Goal: Task Accomplishment & Management: Manage account settings

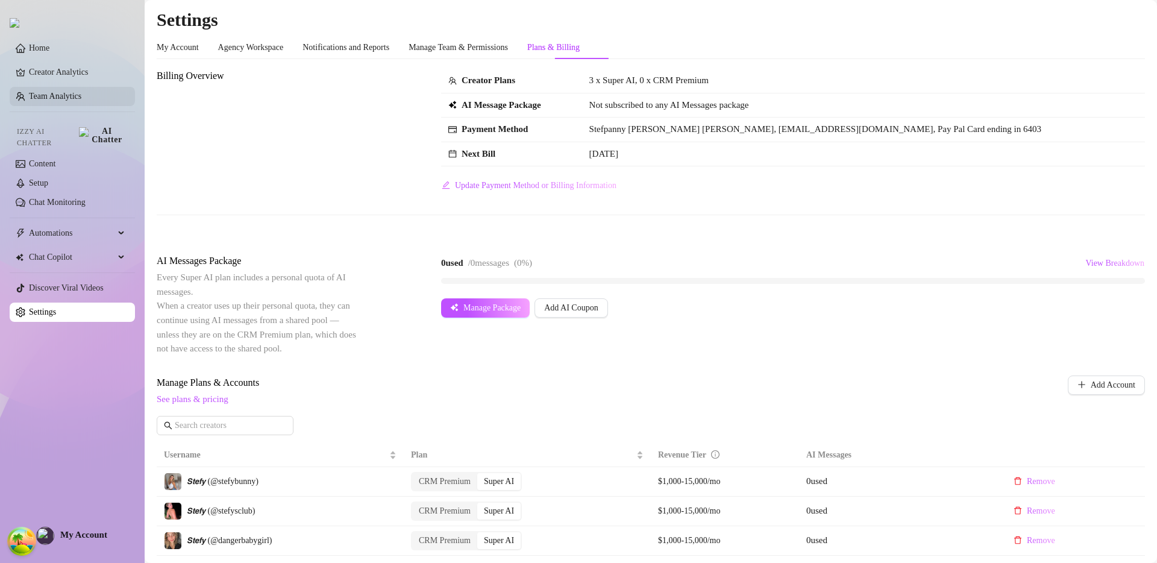
click at [75, 96] on link "Team Analytics" at bounding box center [55, 96] width 52 height 9
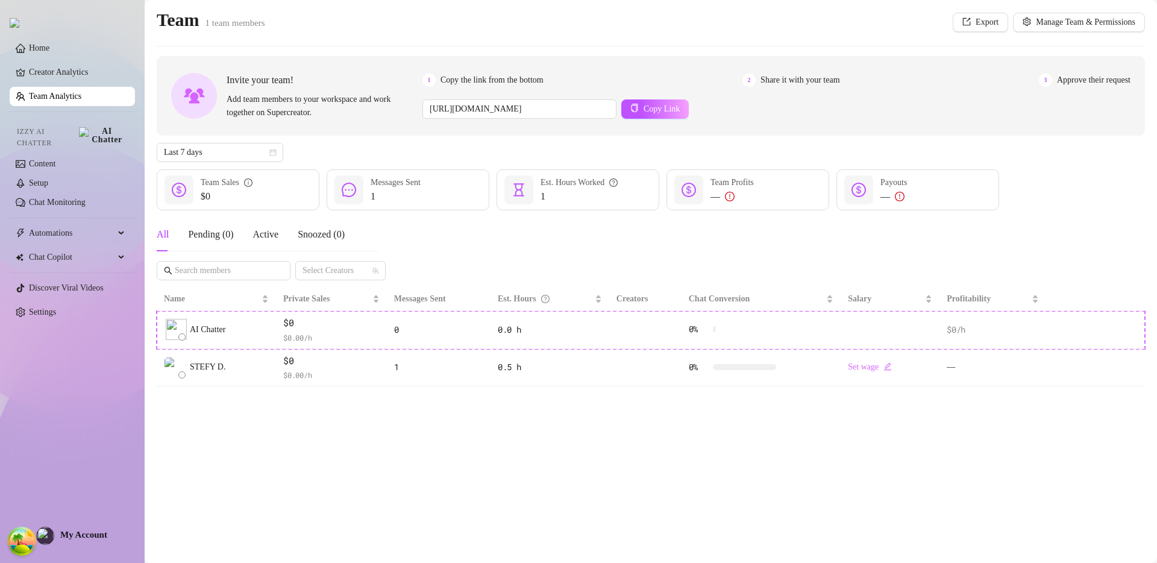
click at [868, 34] on div "Team 1 team members Export Manage Team & Permissions" at bounding box center [651, 22] width 988 height 28
click at [984, 20] on span "Export" at bounding box center [987, 22] width 23 height 10
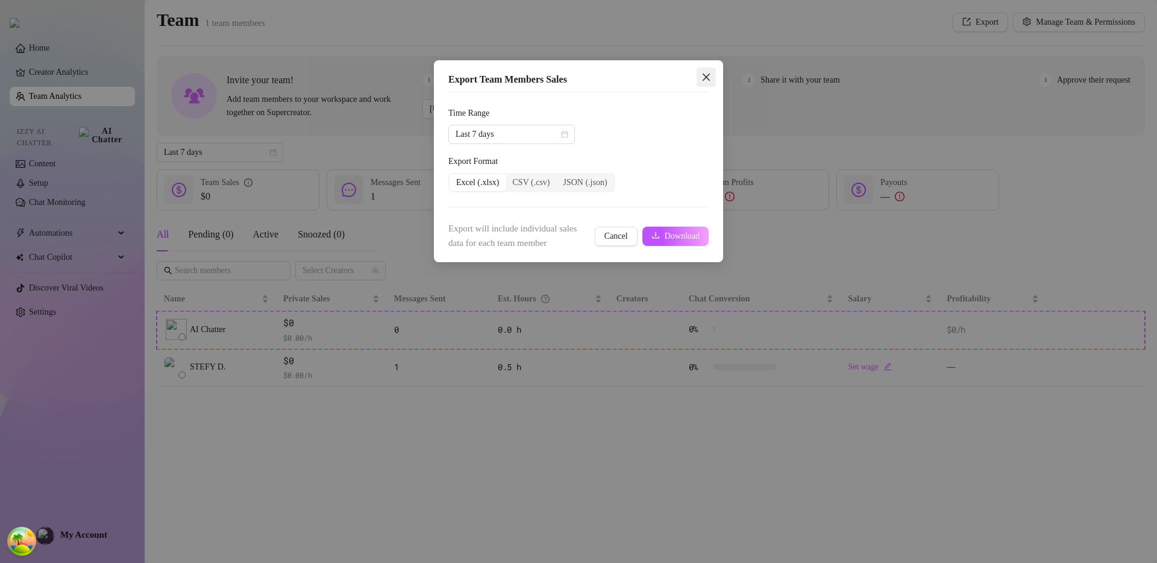
click at [705, 74] on icon "close" at bounding box center [707, 77] width 10 height 10
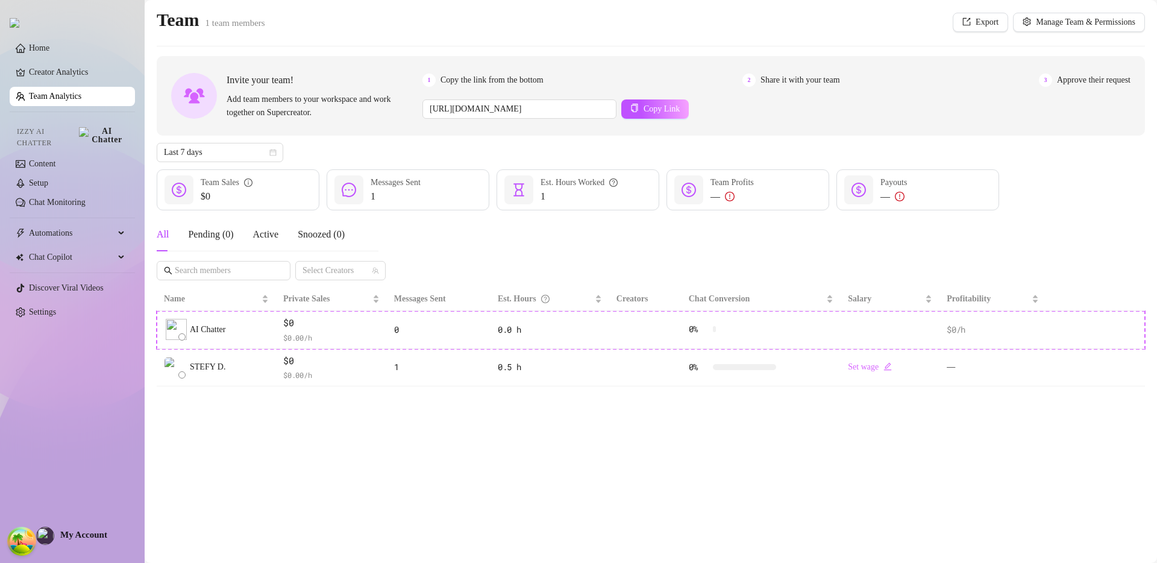
click at [914, 33] on div "Team 1 team members Export Manage Team & Permissions" at bounding box center [651, 22] width 988 height 28
click at [976, 19] on span "Export" at bounding box center [987, 22] width 23 height 10
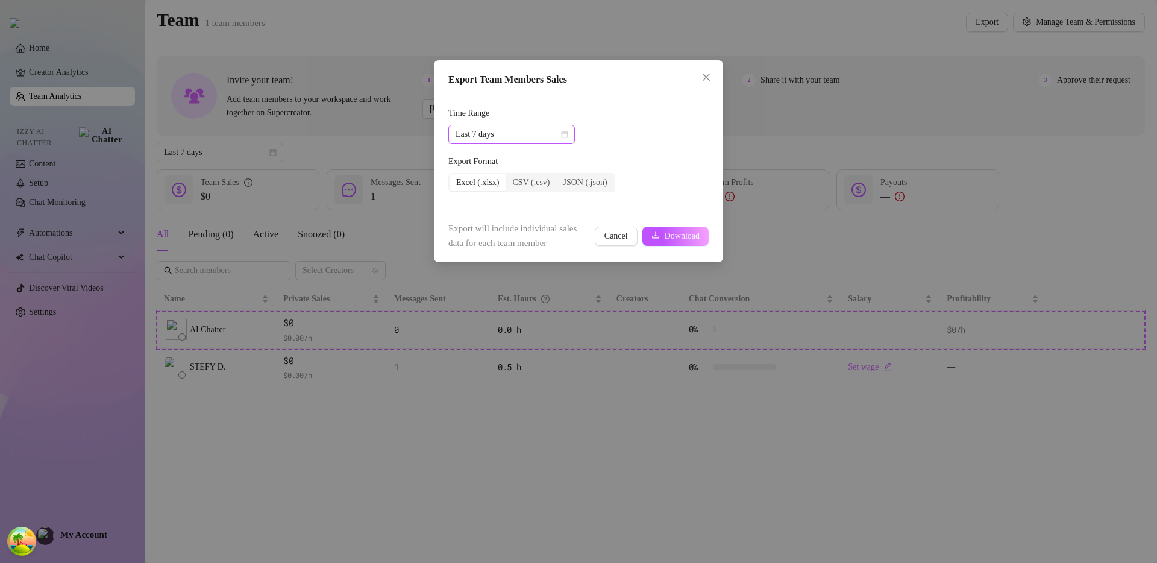
click at [536, 132] on span "Last 7 days" at bounding box center [512, 134] width 112 height 18
click at [510, 214] on div "Last 90 days" at bounding box center [511, 216] width 107 height 13
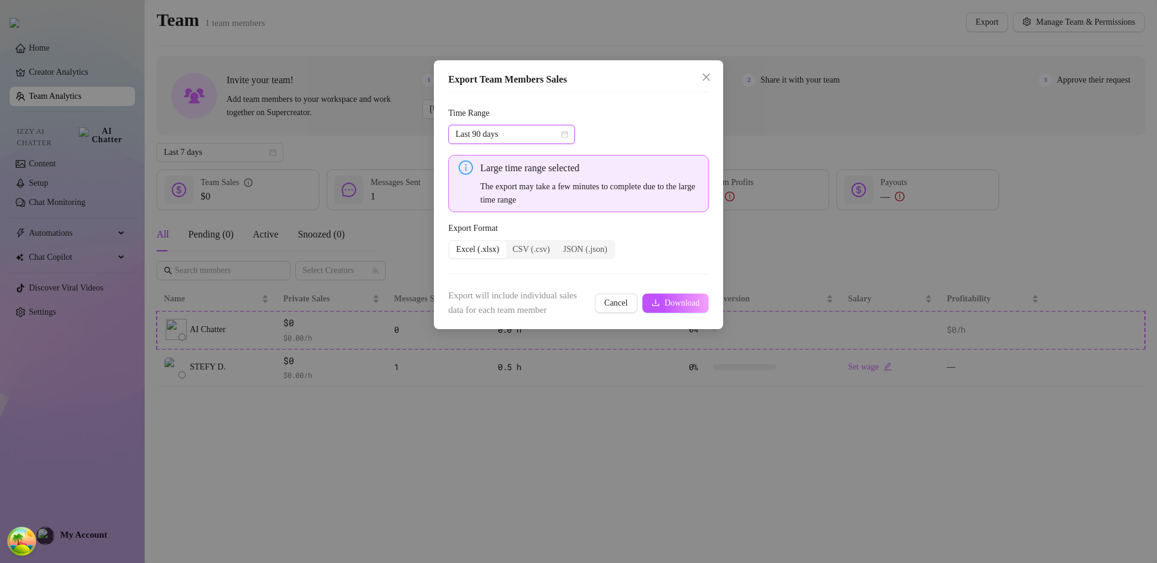
click at [639, 137] on div "Last 90 days Last 90 days" at bounding box center [578, 134] width 260 height 19
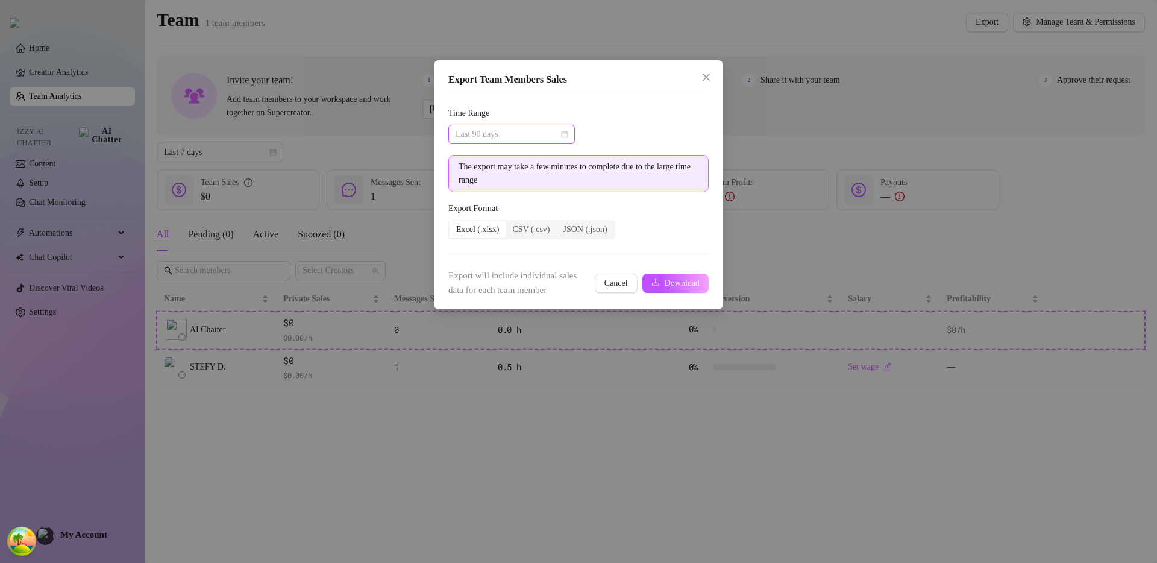
click at [488, 136] on span "Last 90 days" at bounding box center [512, 134] width 112 height 18
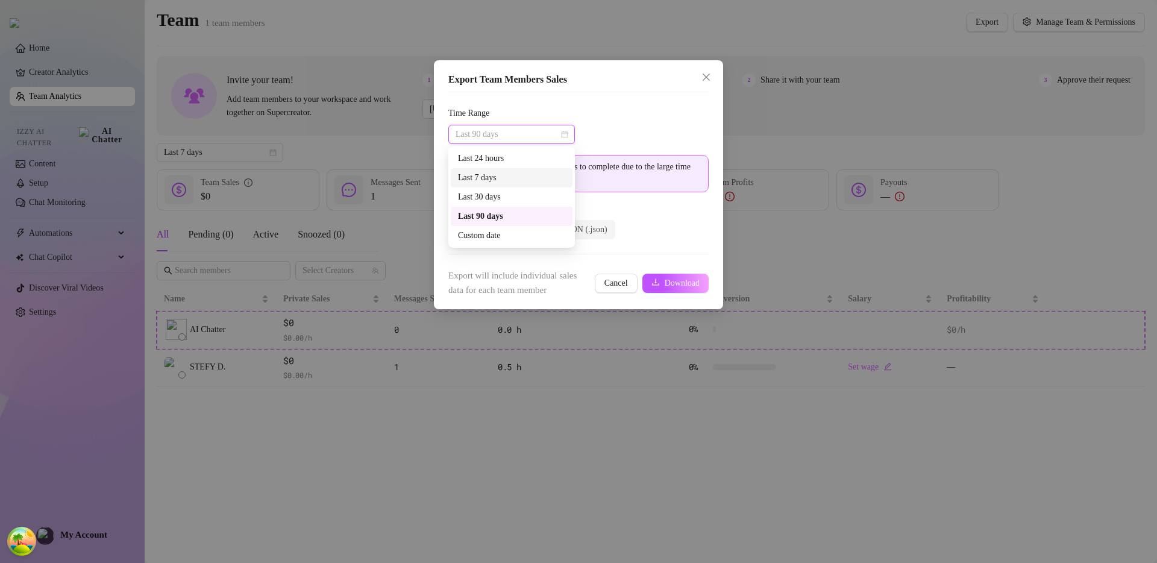
click at [486, 180] on div "Last 7 days" at bounding box center [511, 177] width 107 height 13
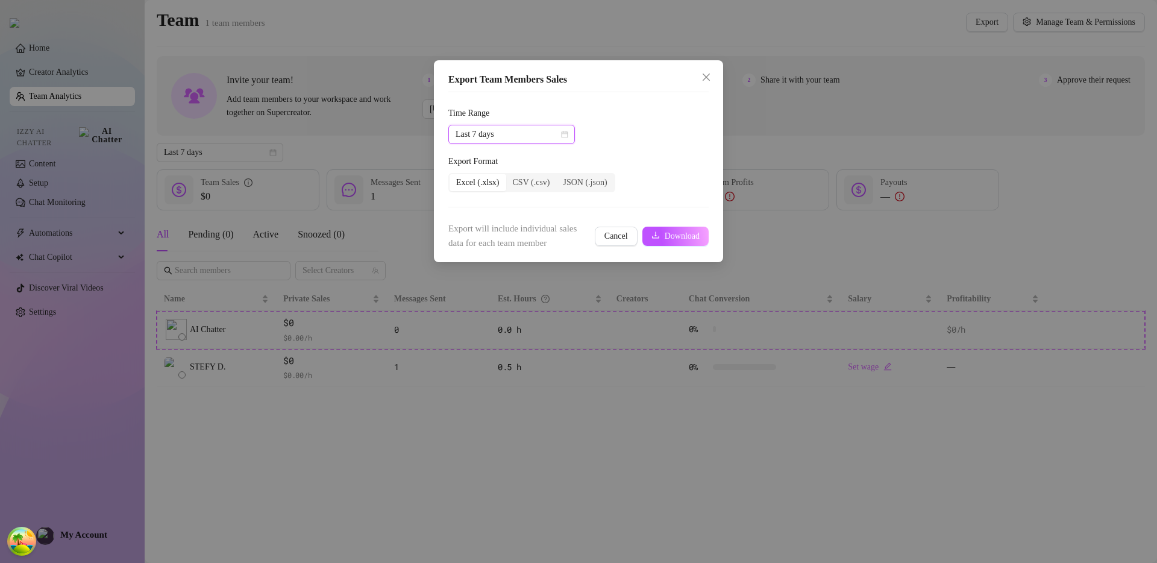
click at [503, 137] on span "Last 7 days" at bounding box center [512, 134] width 112 height 18
click at [498, 213] on div "Last 90 days" at bounding box center [511, 216] width 107 height 13
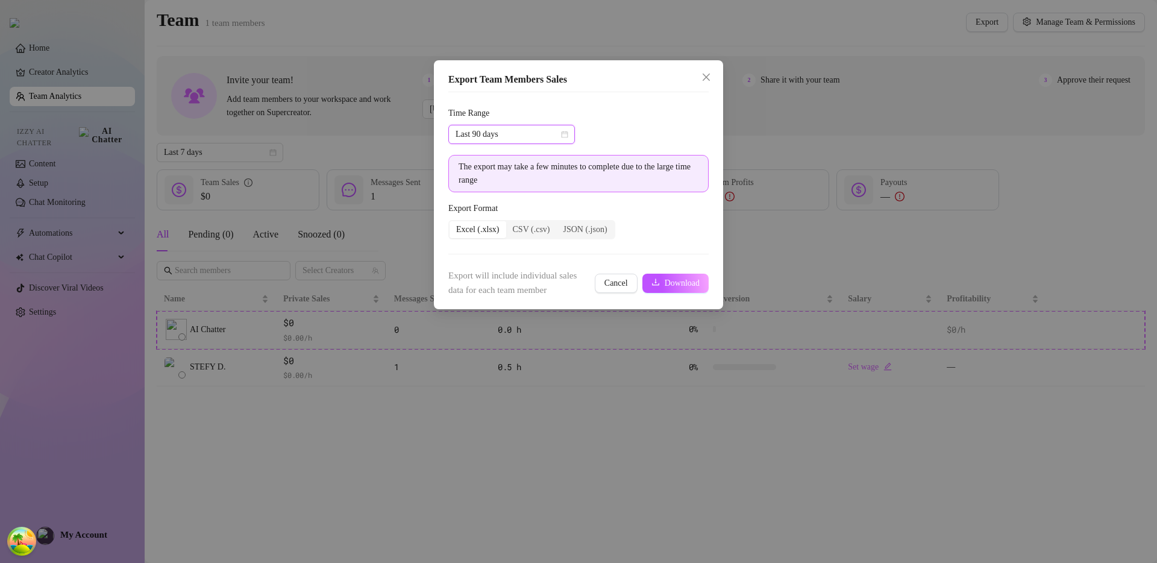
click at [640, 128] on div "Last 90 days Last 90 days" at bounding box center [578, 134] width 260 height 19
click at [536, 142] on span "Last 90 days" at bounding box center [512, 134] width 112 height 18
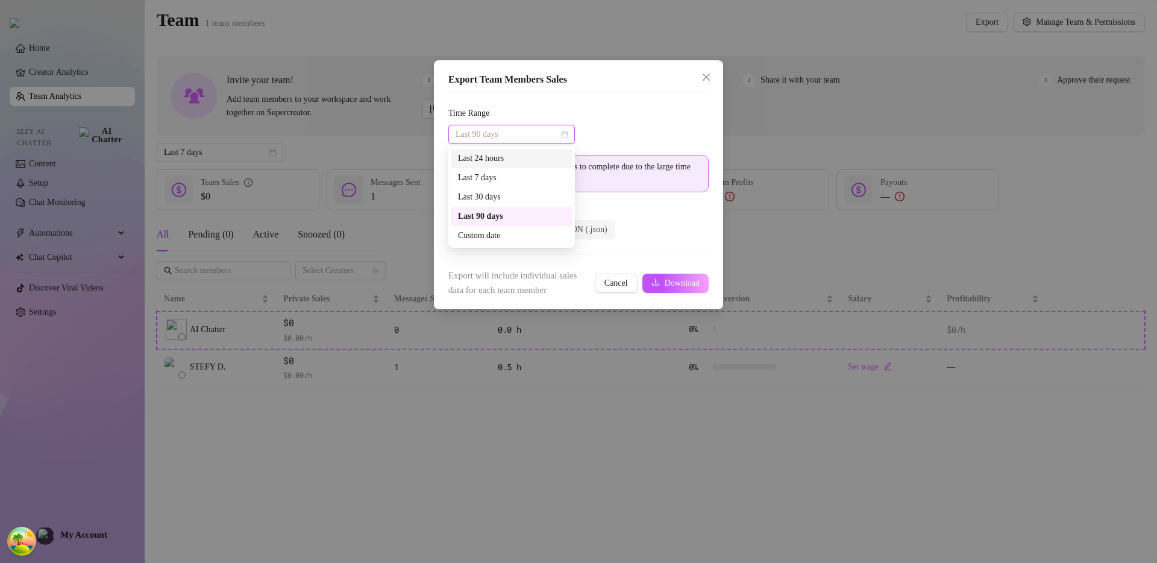
click at [524, 166] on div "Last 24 hours" at bounding box center [512, 158] width 122 height 19
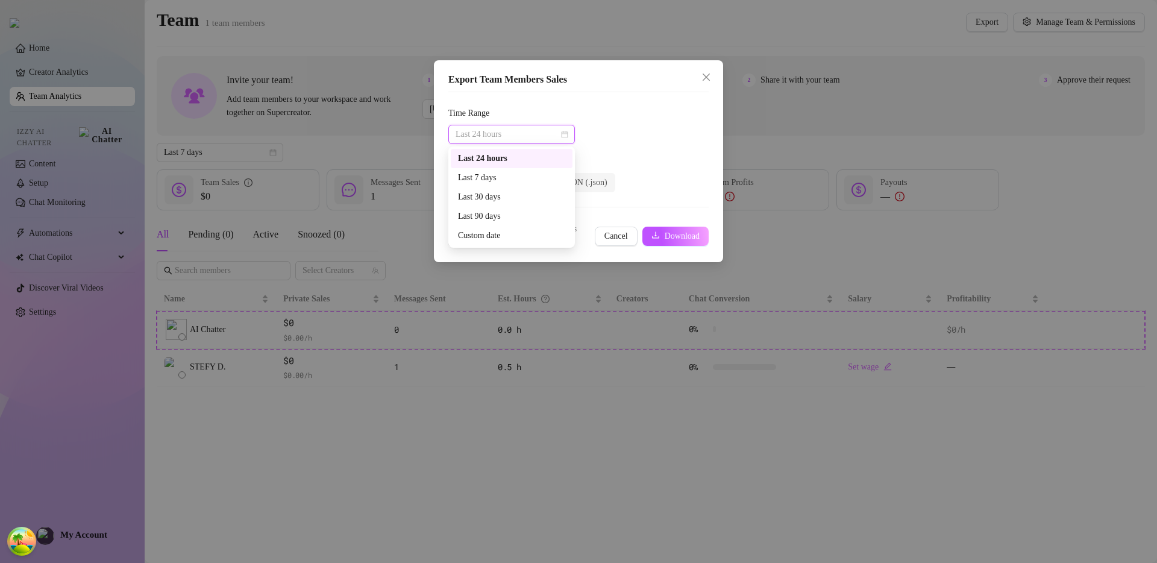
click at [524, 138] on span "Last 24 hours" at bounding box center [512, 134] width 112 height 18
click at [502, 213] on div "Last 90 days" at bounding box center [511, 216] width 107 height 13
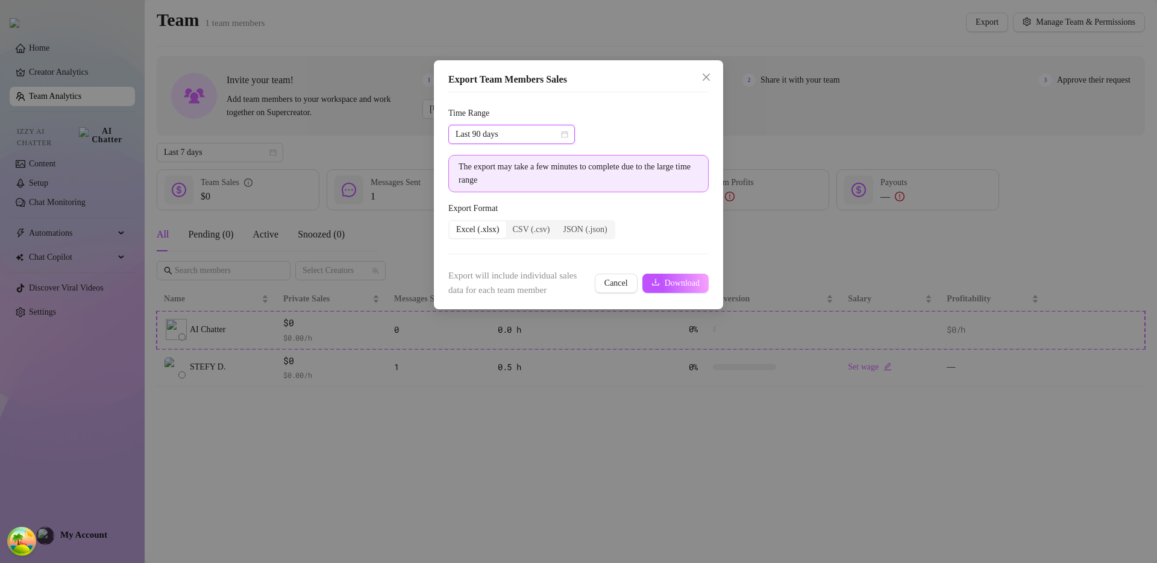
click at [650, 111] on div "Time Range" at bounding box center [578, 116] width 260 height 18
click at [517, 176] on div "The export may take a few minutes to complete due to the large time range" at bounding box center [579, 173] width 240 height 27
click at [518, 175] on div "The export may take a few minutes to complete due to the large time range" at bounding box center [579, 173] width 240 height 27
click at [519, 175] on div "The export may take a few minutes to complete due to the large time range" at bounding box center [579, 173] width 240 height 27
click at [521, 174] on div "The export may take a few minutes to complete due to the large time range" at bounding box center [579, 173] width 240 height 27
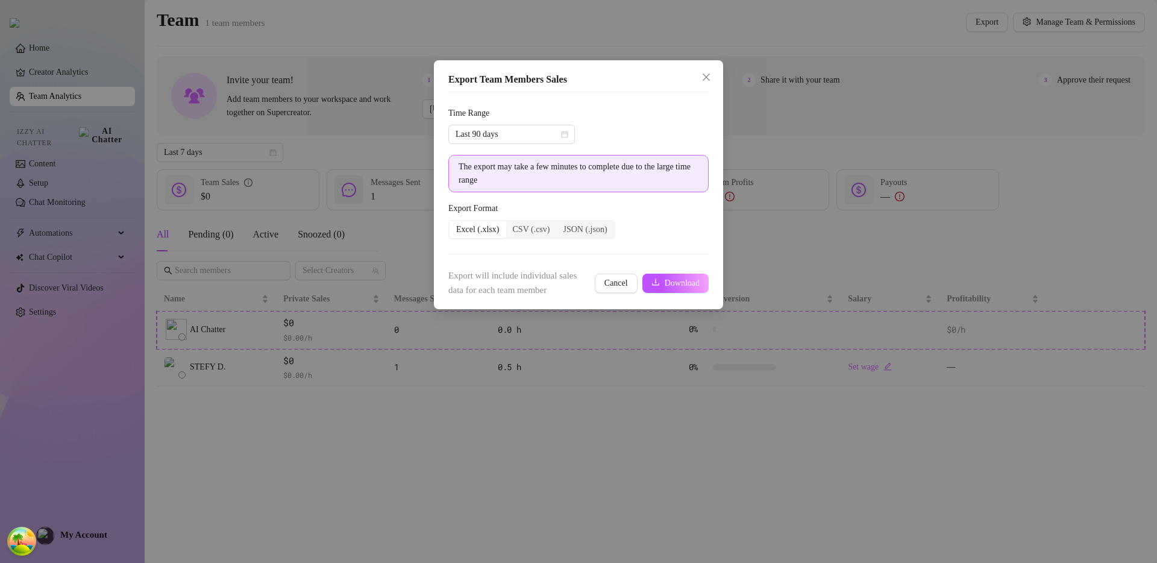
click at [521, 174] on div "The export may take a few minutes to complete due to the large time range" at bounding box center [579, 173] width 240 height 27
click at [521, 171] on div "The export may take a few minutes to complete due to the large time range" at bounding box center [579, 173] width 240 height 27
click at [655, 138] on div "Last 90 days" at bounding box center [578, 134] width 260 height 19
click at [643, 138] on div "Last 90 days" at bounding box center [578, 134] width 260 height 19
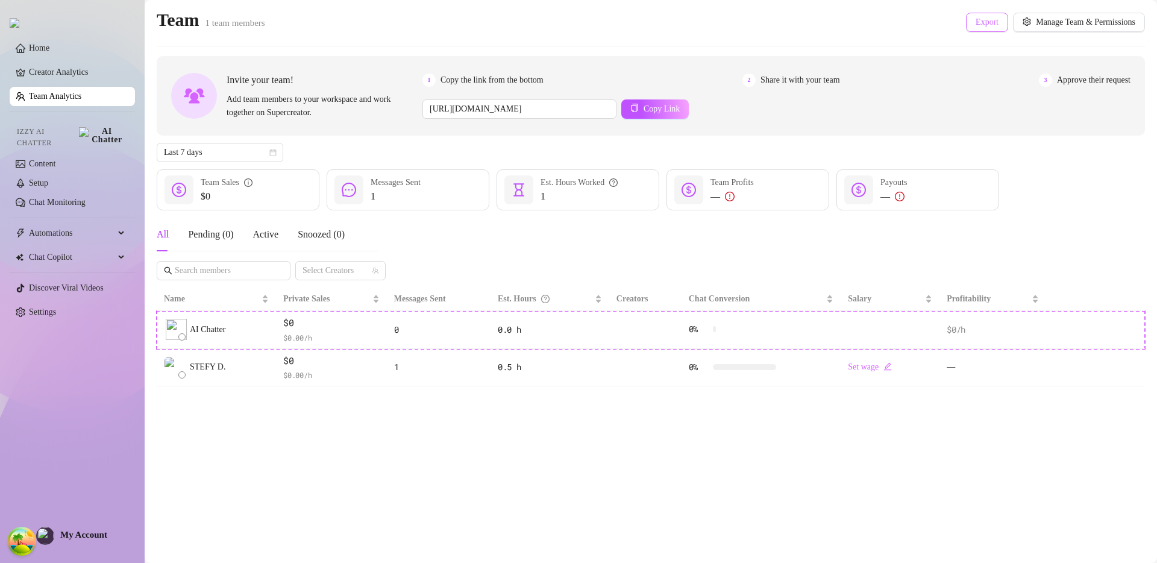
click at [987, 23] on span "Export" at bounding box center [987, 22] width 23 height 10
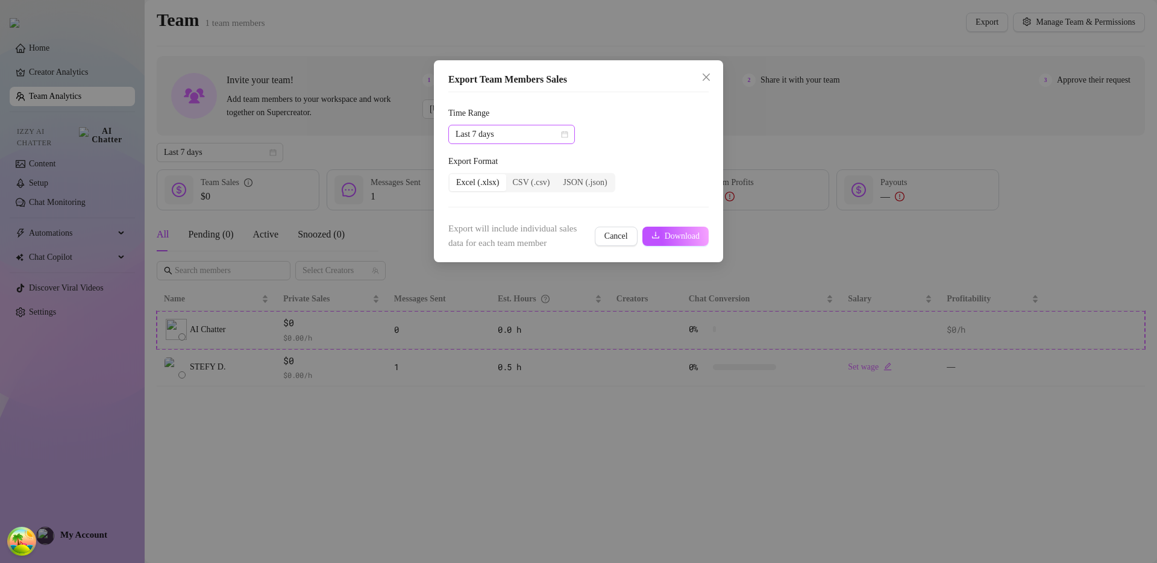
click at [553, 136] on span "Last 7 days" at bounding box center [512, 134] width 112 height 18
click at [522, 214] on div "Last 90 days" at bounding box center [511, 216] width 107 height 13
click at [665, 231] on span "Download" at bounding box center [682, 236] width 35 height 10
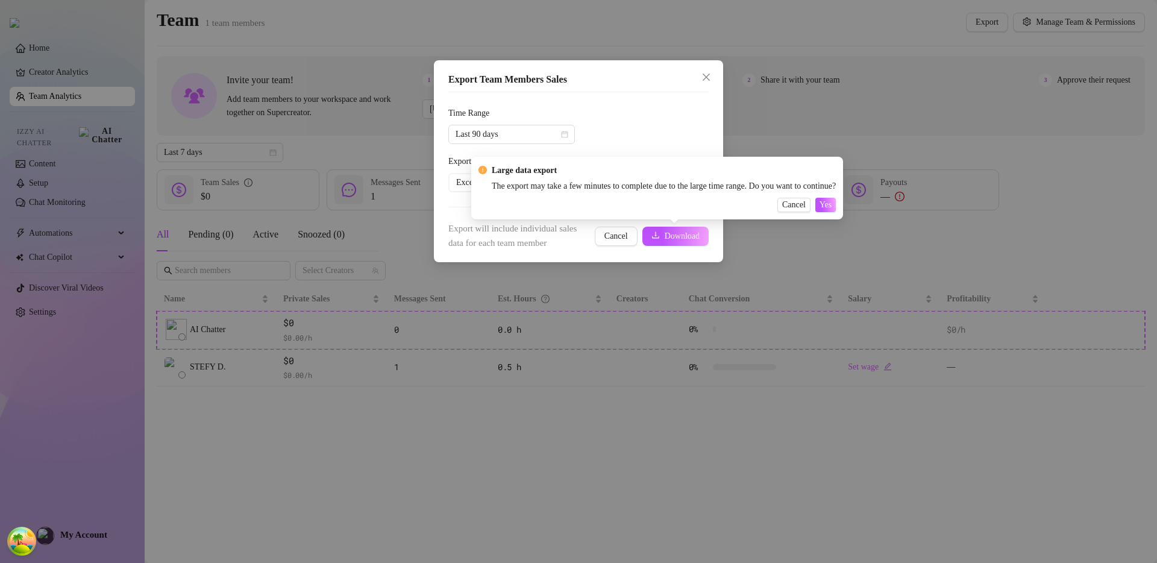
click at [807, 211] on div "Cancel Yes" at bounding box center [657, 205] width 357 height 14
click at [806, 205] on span "Cancel" at bounding box center [794, 205] width 24 height 10
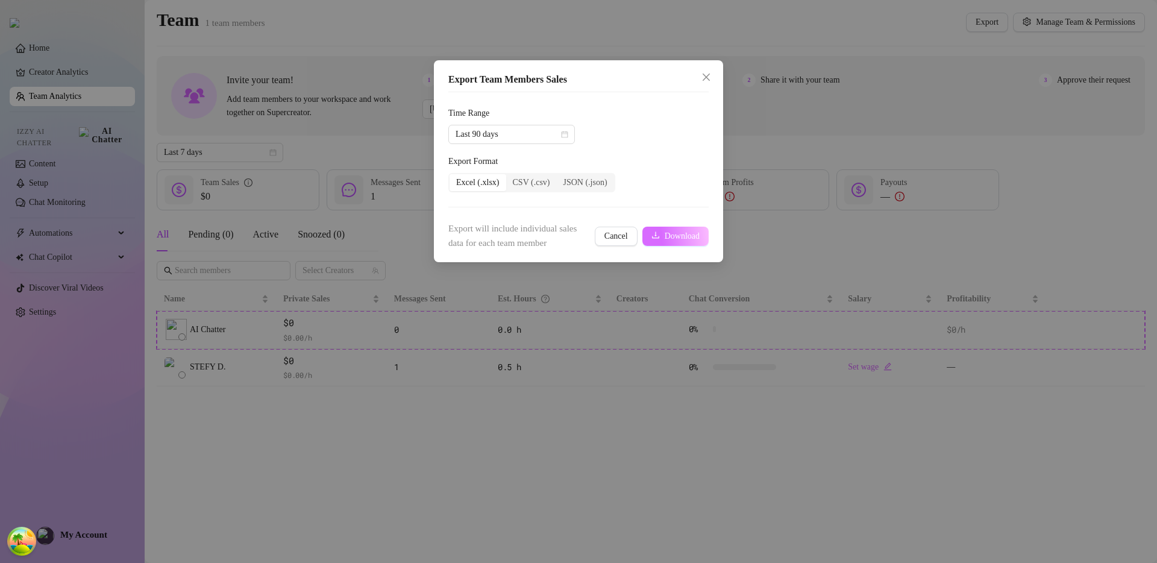
click at [668, 236] on span "Download" at bounding box center [682, 236] width 35 height 10
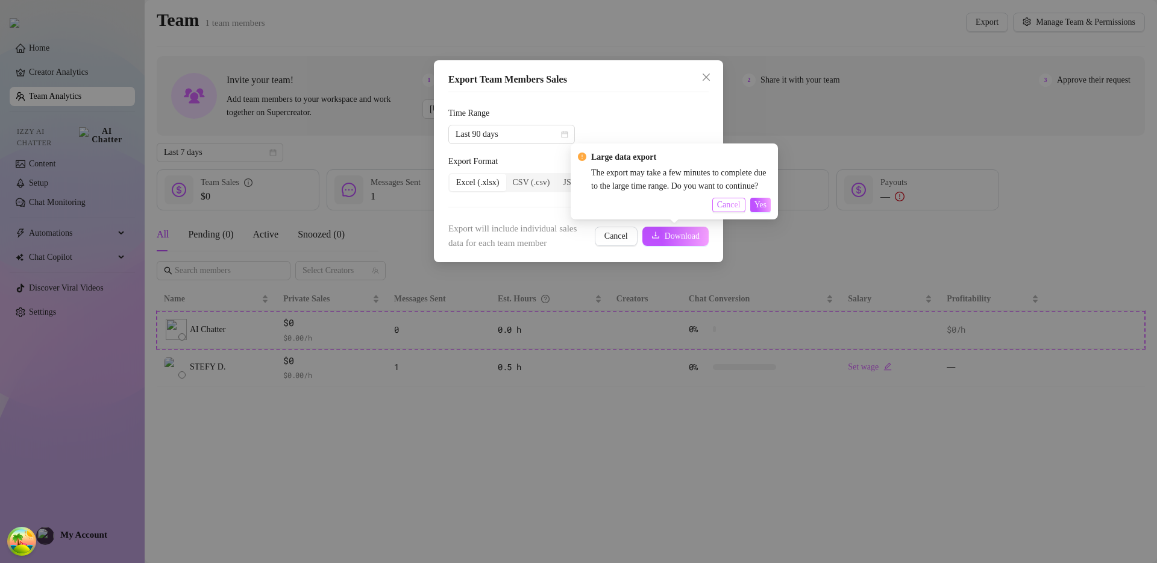
click at [720, 207] on span "Cancel" at bounding box center [729, 205] width 24 height 10
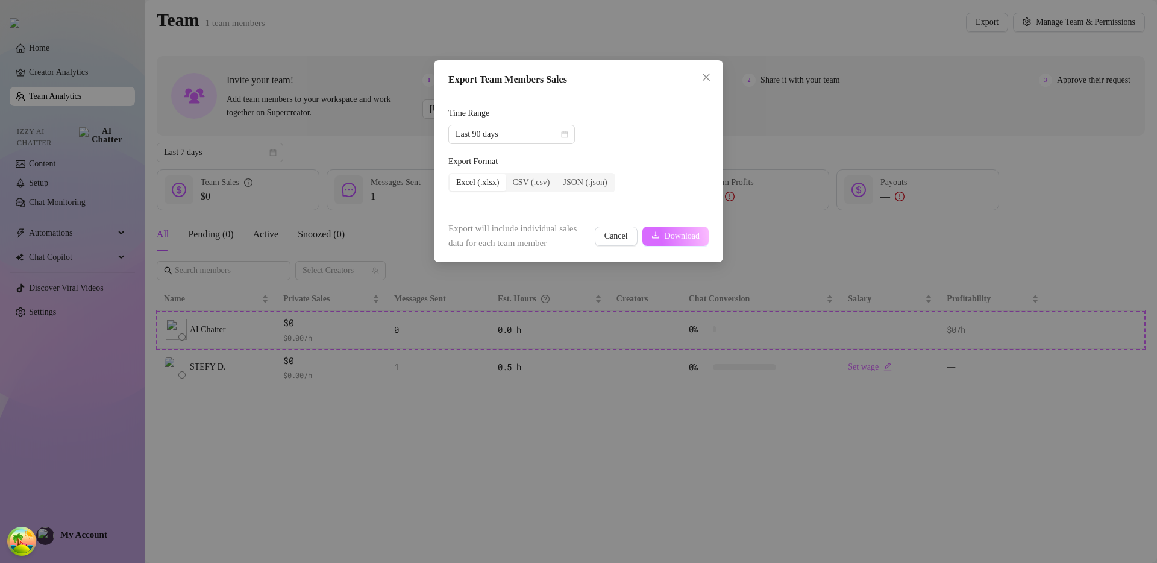
click at [684, 237] on span "Download" at bounding box center [682, 236] width 35 height 10
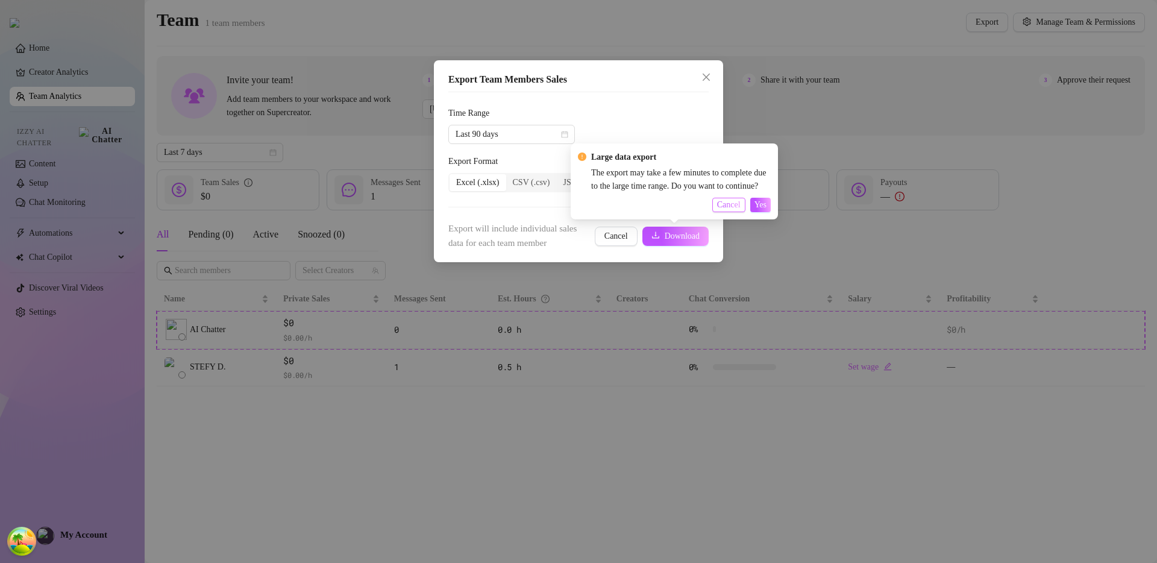
click at [721, 206] on span "Cancel" at bounding box center [729, 205] width 24 height 10
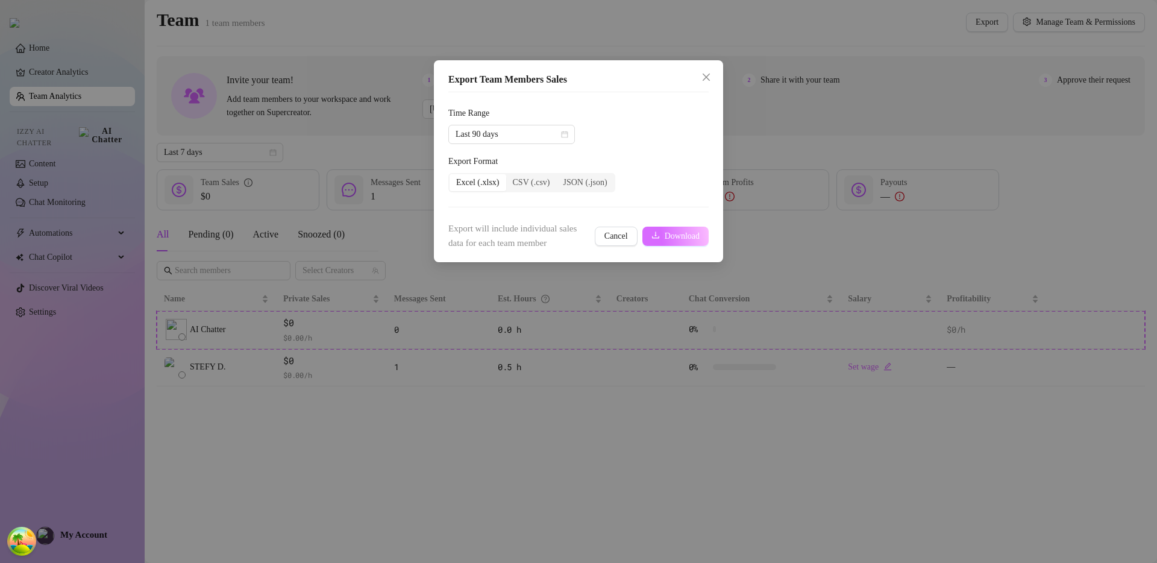
click at [698, 237] on span "Download" at bounding box center [682, 236] width 35 height 10
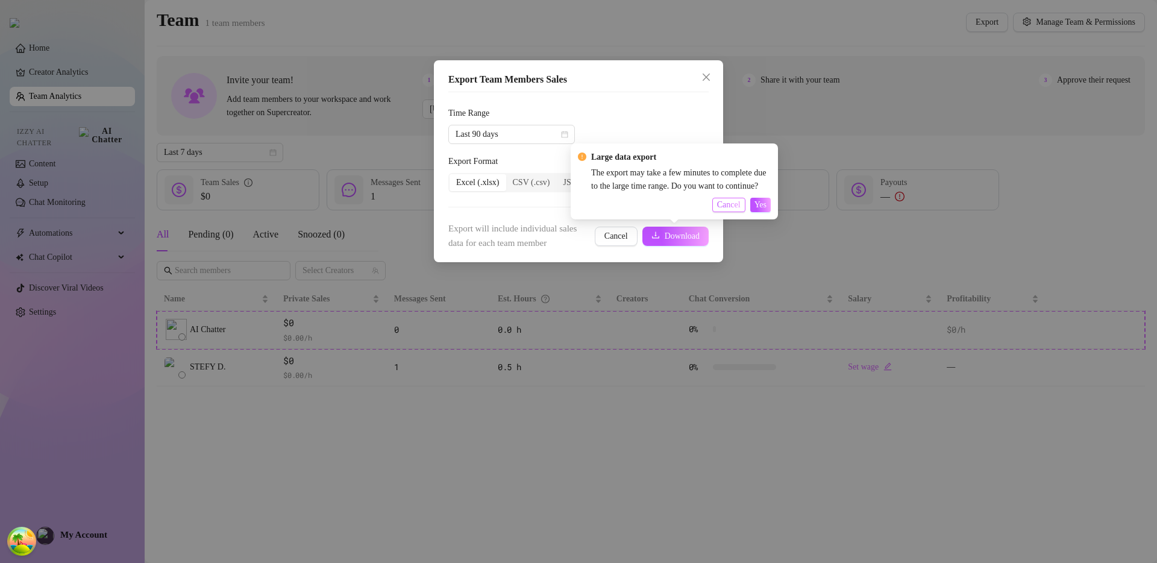
click at [727, 204] on span "Cancel" at bounding box center [729, 205] width 24 height 10
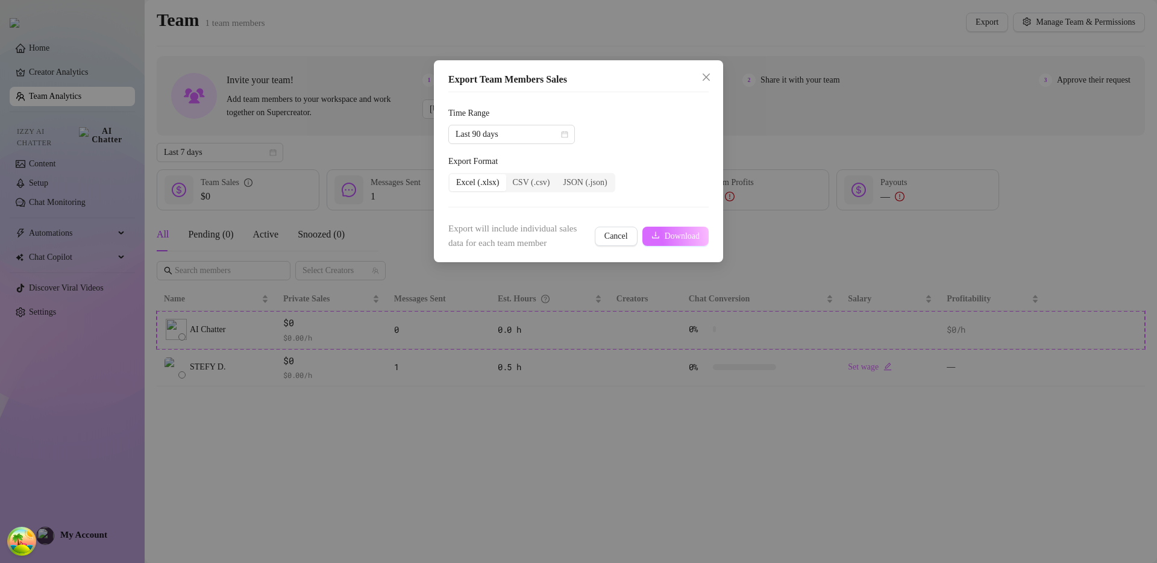
click at [671, 233] on span "Download" at bounding box center [682, 236] width 35 height 10
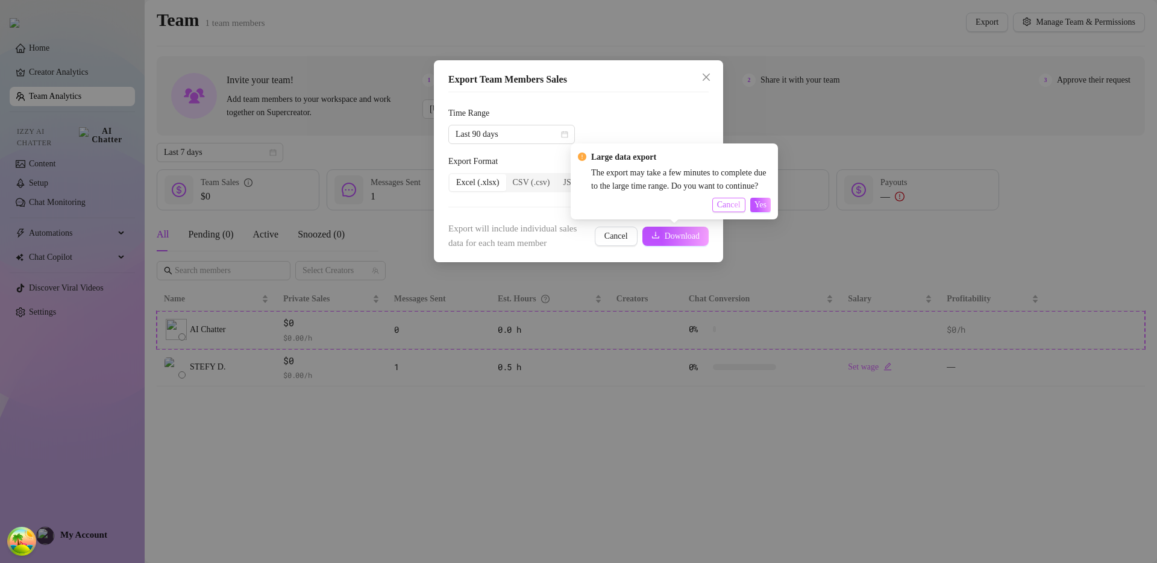
click at [733, 206] on span "Cancel" at bounding box center [729, 205] width 24 height 10
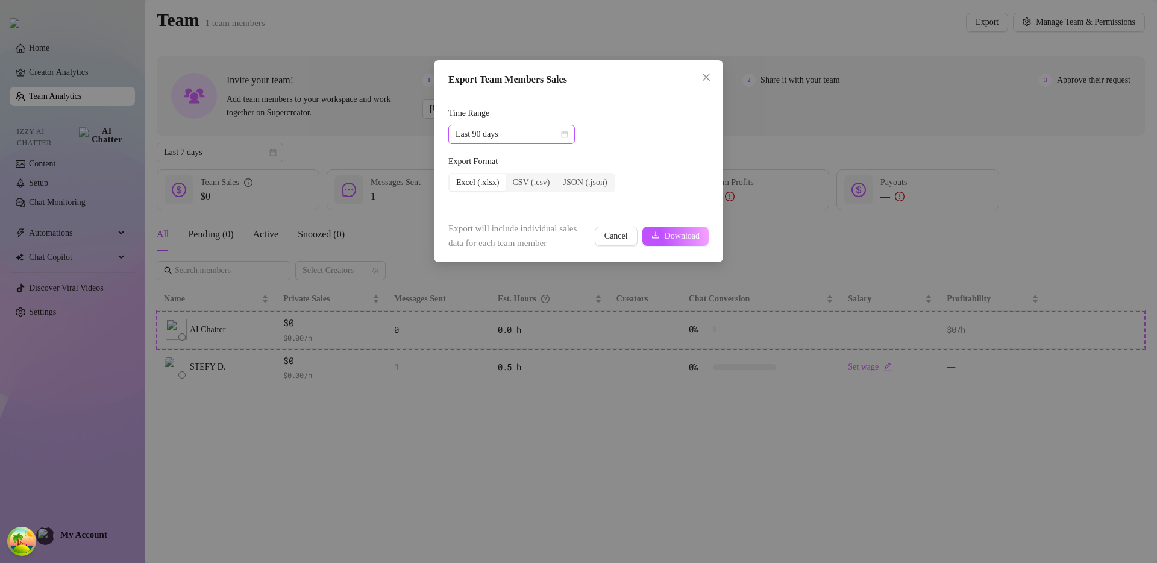
click at [521, 139] on span "Last 90 days" at bounding box center [512, 134] width 112 height 18
click at [507, 181] on div "Last 7 days" at bounding box center [511, 177] width 107 height 13
click at [680, 246] on div "Export will include individual sales data for each team member Cancel Download" at bounding box center [578, 236] width 260 height 28
click at [681, 242] on button "Download" at bounding box center [675, 236] width 66 height 19
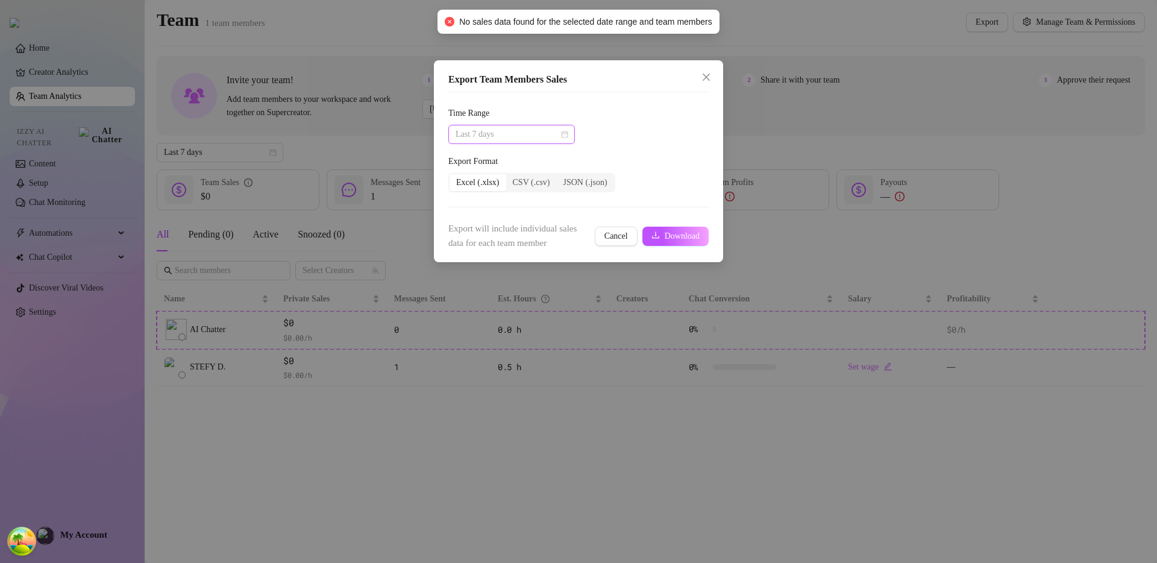
click at [528, 141] on span "Last 7 days" at bounding box center [512, 134] width 112 height 18
click at [510, 217] on div "Last 90 days" at bounding box center [511, 216] width 107 height 13
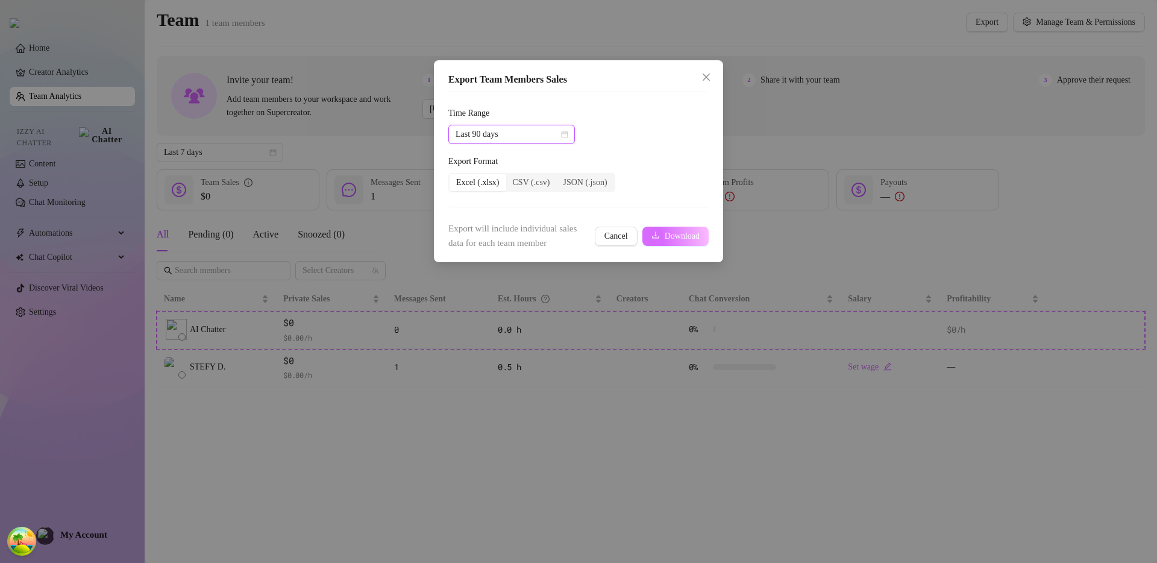
click at [665, 234] on span "Download" at bounding box center [682, 236] width 35 height 10
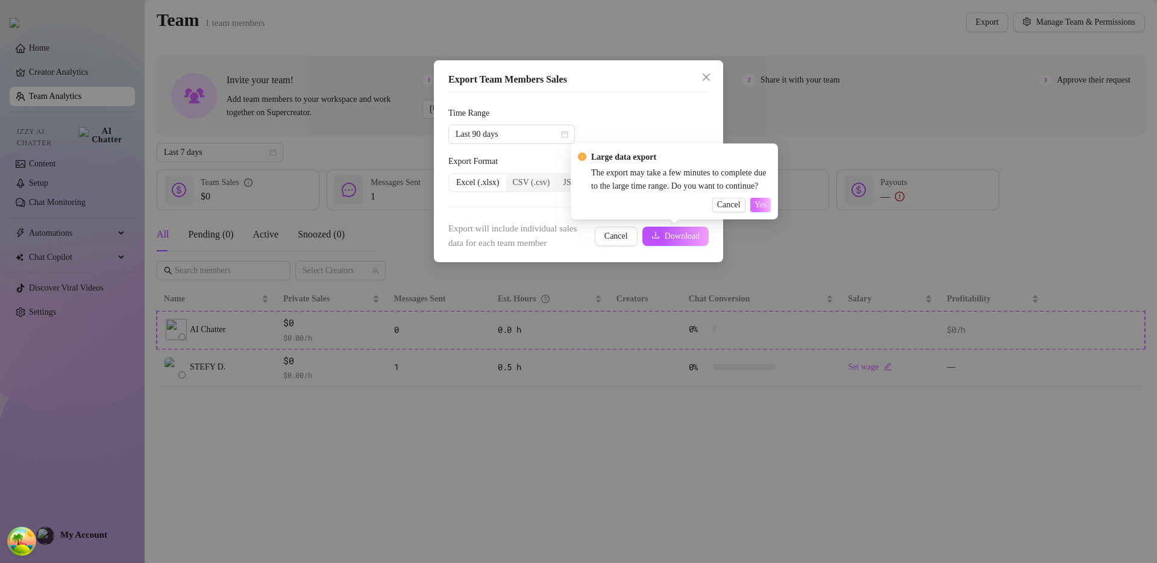
click at [758, 204] on span "Yes" at bounding box center [761, 205] width 12 height 10
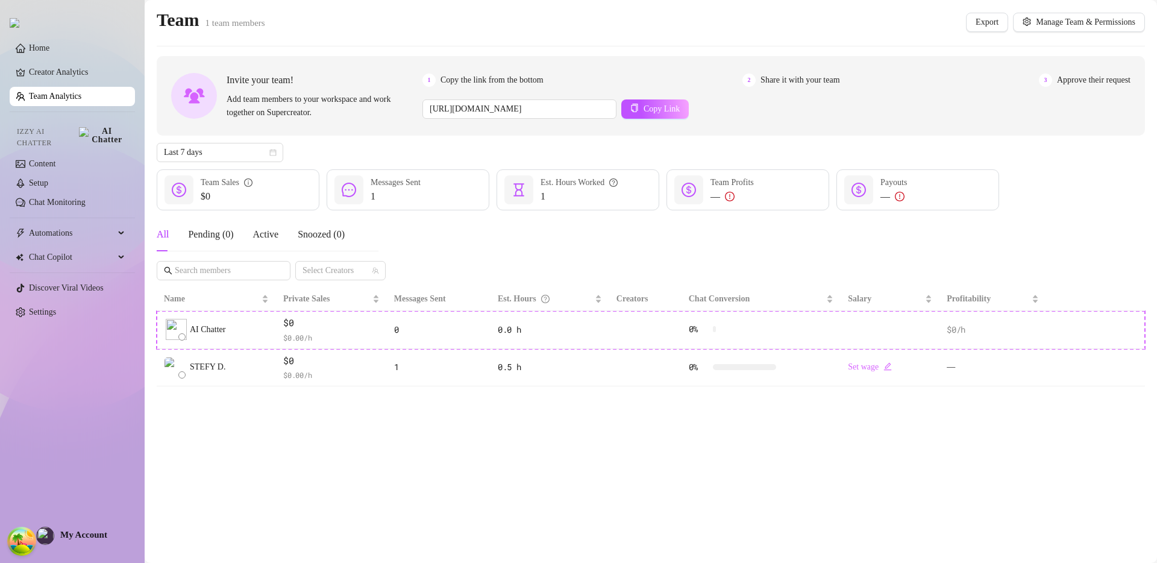
click at [938, 74] on div "1 Copy the link from the bottom 2 Share it with your team 3 Approve their reque…" at bounding box center [776, 80] width 708 height 13
click at [966, 31] on button "Export" at bounding box center [987, 22] width 42 height 19
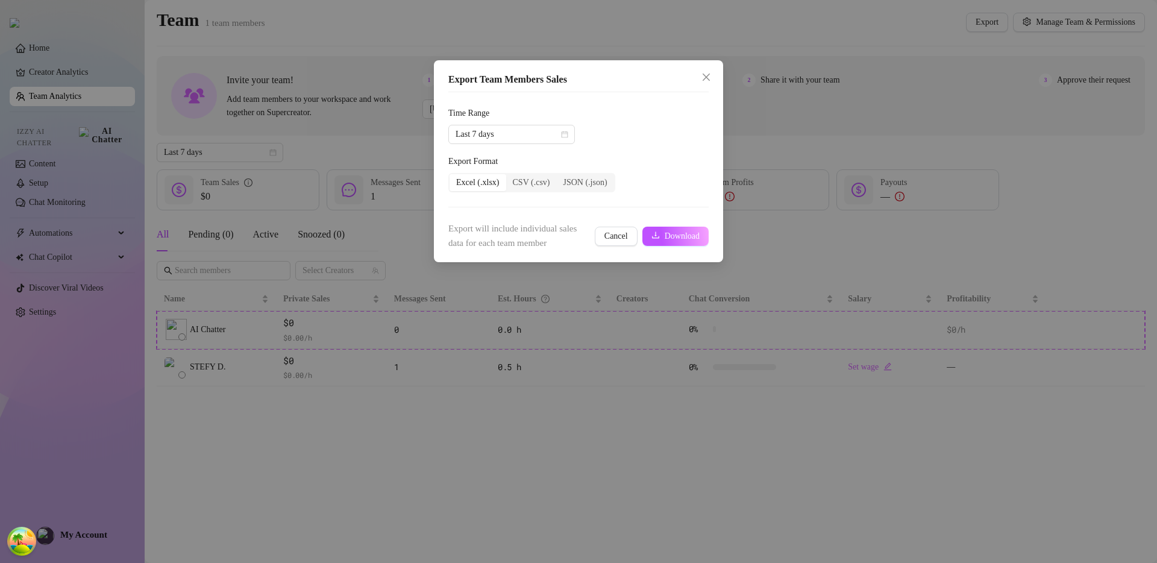
click at [551, 151] on form "Time Range Last 7 days Export Format Excel (.xlsx) CSV (.csv) JSON (.json) Expo…" at bounding box center [578, 178] width 260 height 143
click at [551, 150] on form "Time Range Last 7 days Export Format Excel (.xlsx) CSV (.csv) JSON (.json) Expo…" at bounding box center [578, 178] width 260 height 143
click at [492, 129] on span "Last 7 days" at bounding box center [512, 134] width 112 height 18
click at [498, 214] on div "Last 90 days" at bounding box center [511, 216] width 107 height 13
click at [732, 240] on div "Export Team Members Sales Time Range Last 90 days Export Format Excel (.xlsx) C…" at bounding box center [578, 281] width 1157 height 563
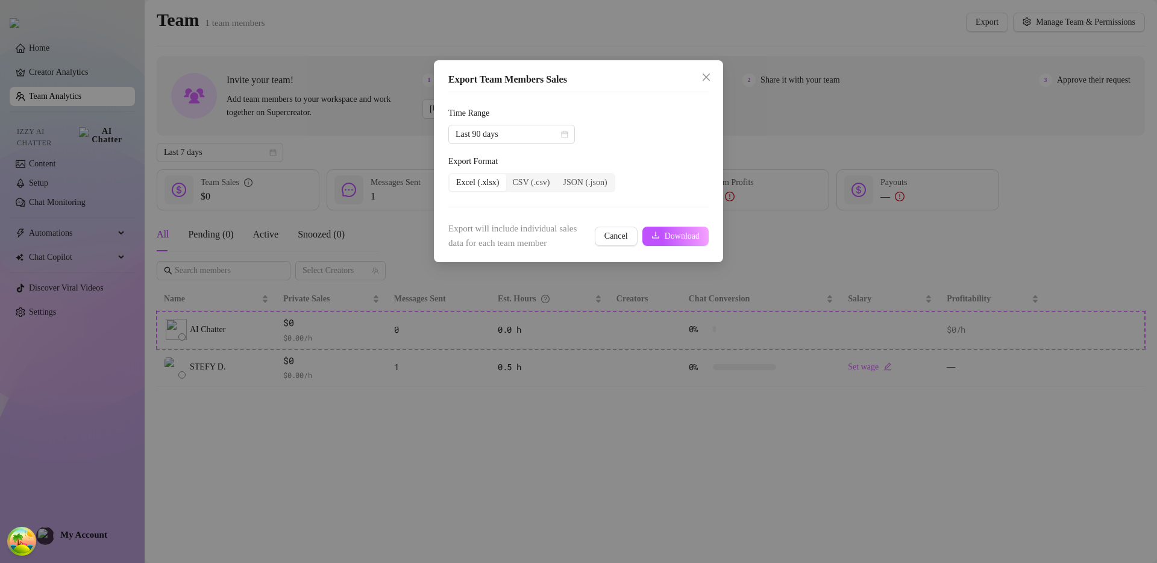
click at [708, 240] on div "All Pending ( 0 ) Active Snoozed ( 0 ) Select Creators" at bounding box center [651, 249] width 988 height 63
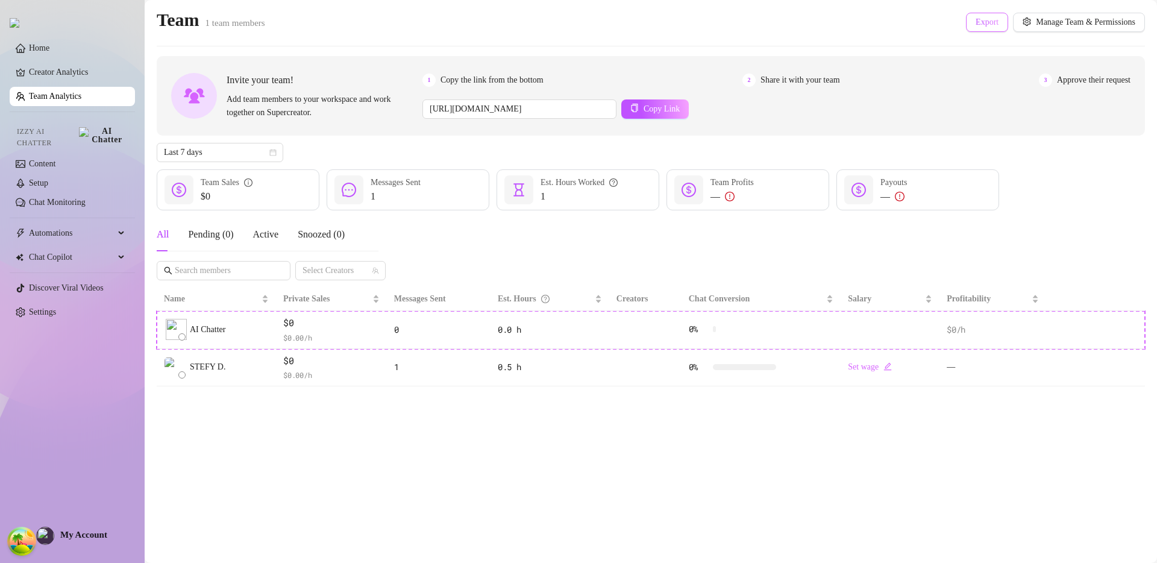
click at [976, 17] on span "Export" at bounding box center [987, 22] width 23 height 10
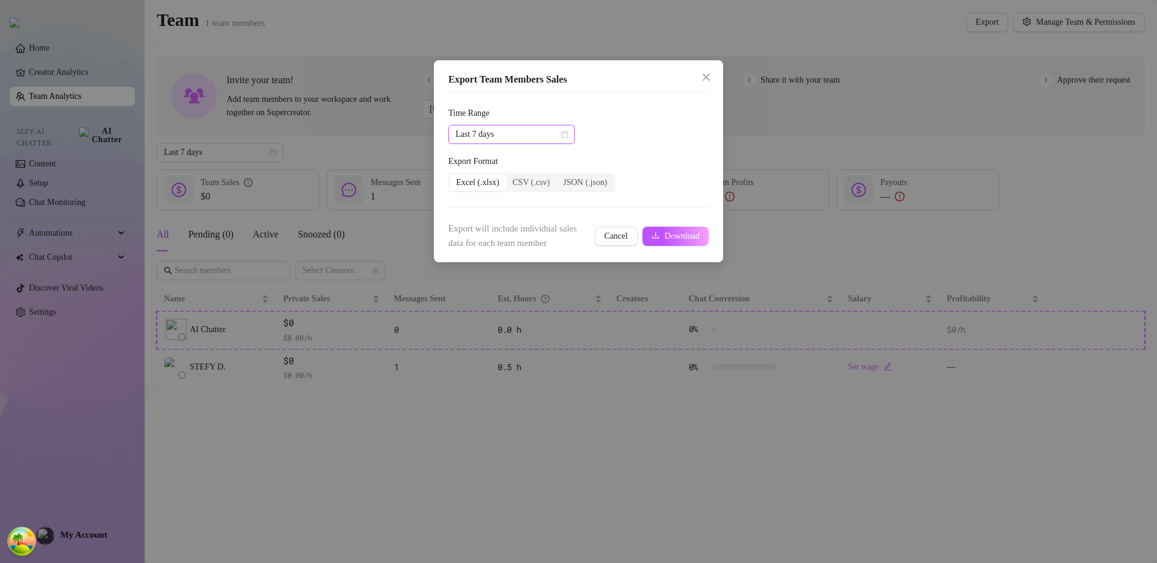
click at [538, 128] on span "Last 7 days" at bounding box center [512, 134] width 112 height 18
click at [521, 218] on div "Last 90 days" at bounding box center [511, 216] width 107 height 13
click at [665, 232] on span "Download" at bounding box center [682, 236] width 35 height 10
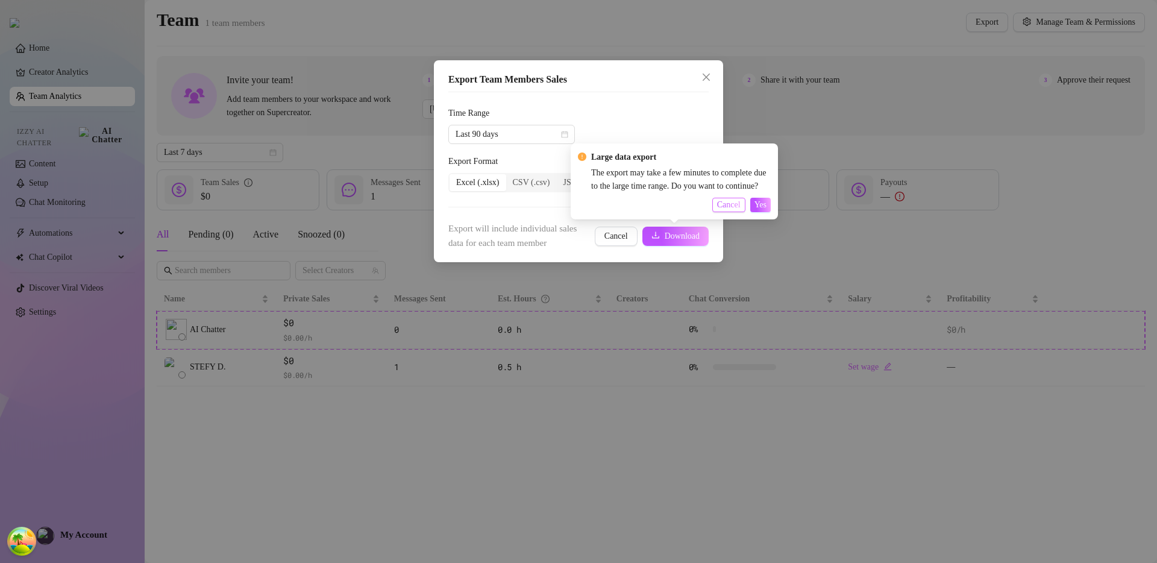
click at [740, 201] on button "Cancel" at bounding box center [728, 205] width 33 height 14
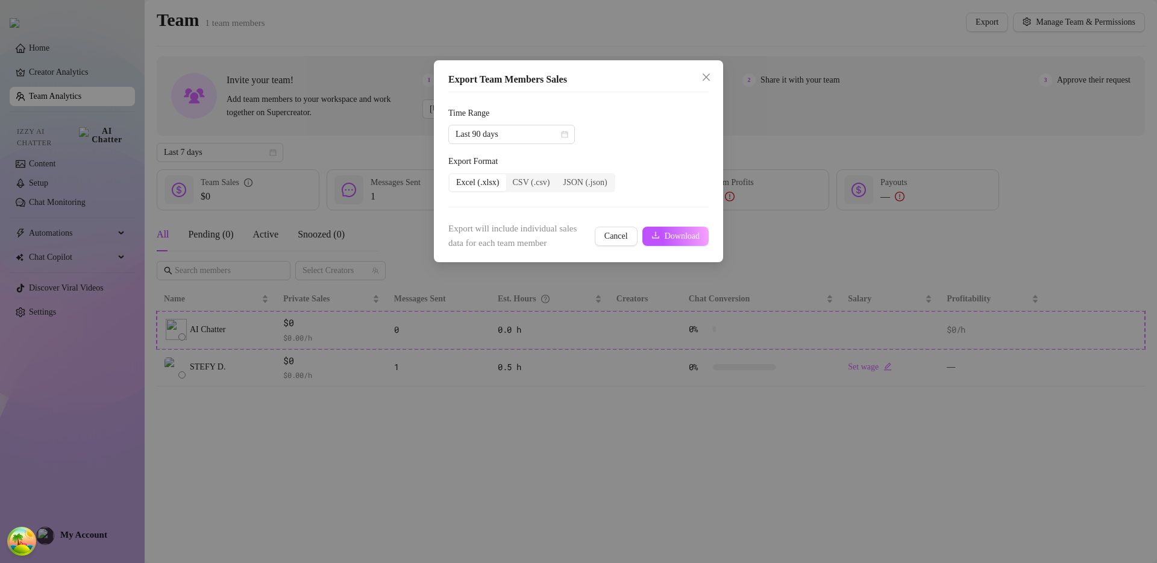
click at [661, 160] on div "Export Format" at bounding box center [578, 164] width 260 height 18
click at [708, 75] on icon "close" at bounding box center [706, 77] width 7 height 7
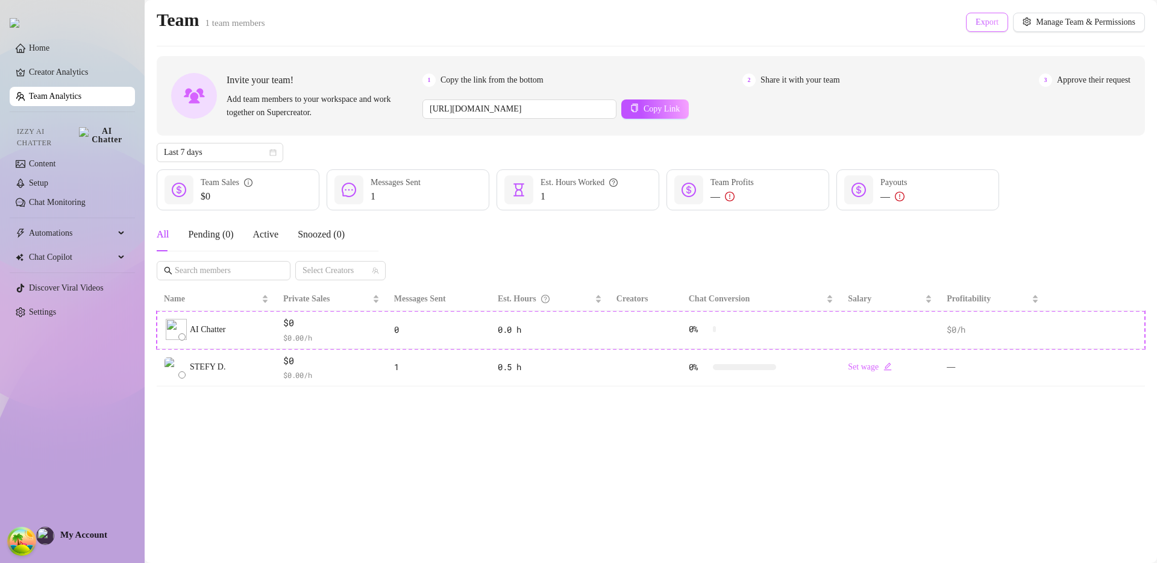
click at [976, 17] on span "Export" at bounding box center [987, 22] width 23 height 10
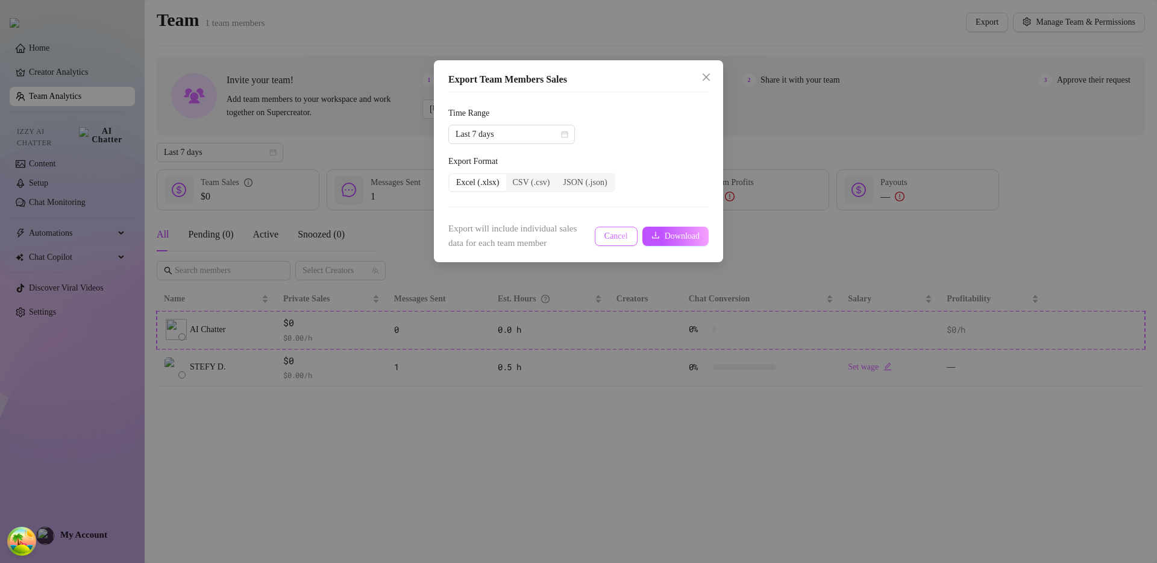
click at [609, 237] on span "Cancel" at bounding box center [617, 236] width 24 height 10
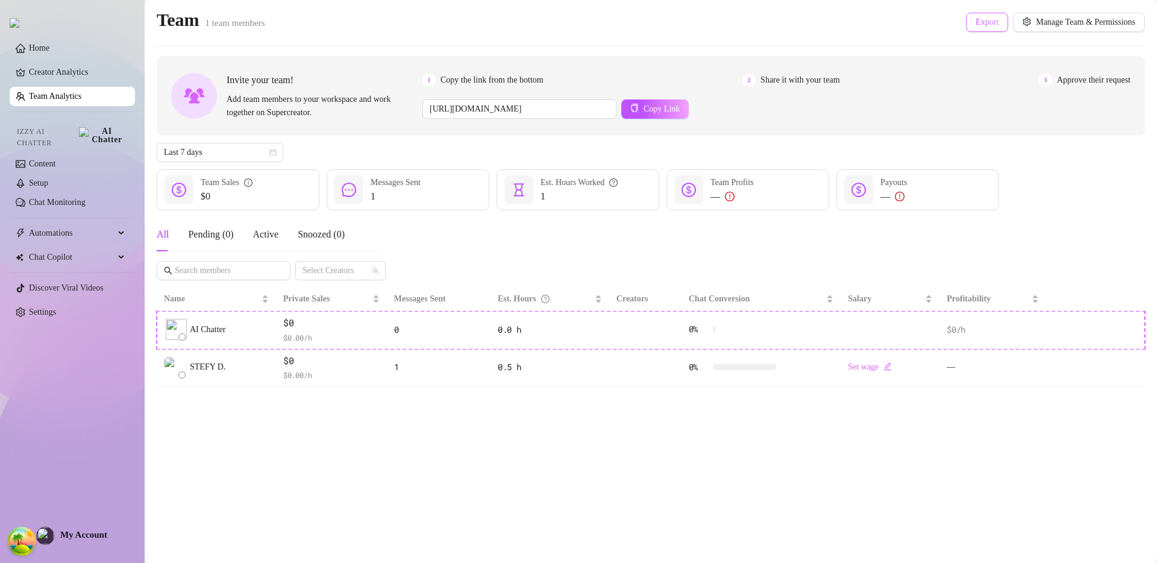
click at [966, 22] on button "Export" at bounding box center [987, 22] width 42 height 19
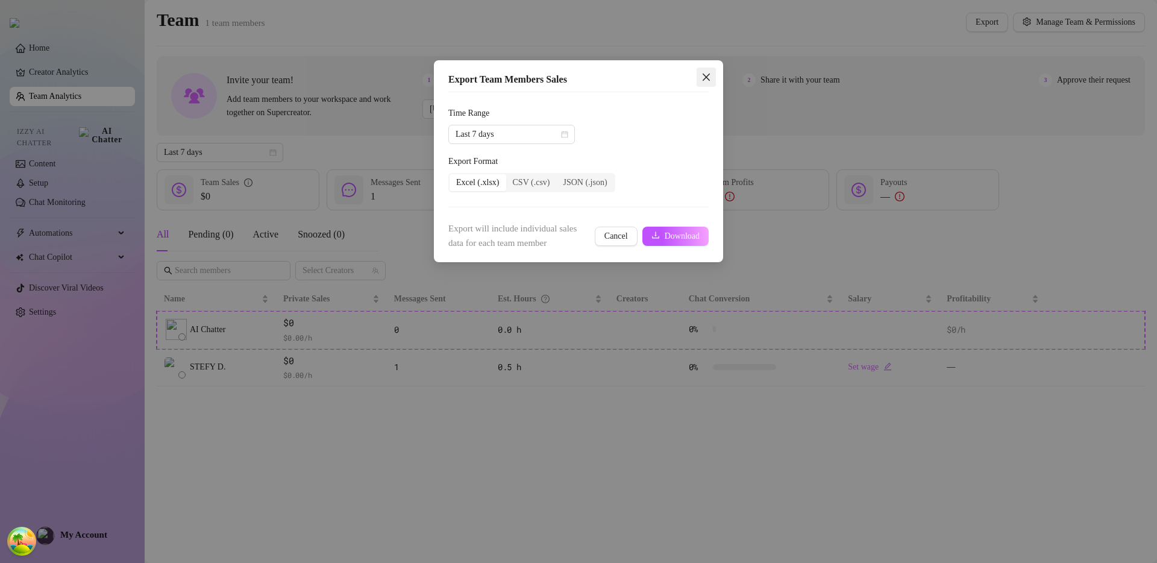
click at [706, 78] on icon "close" at bounding box center [707, 77] width 10 height 10
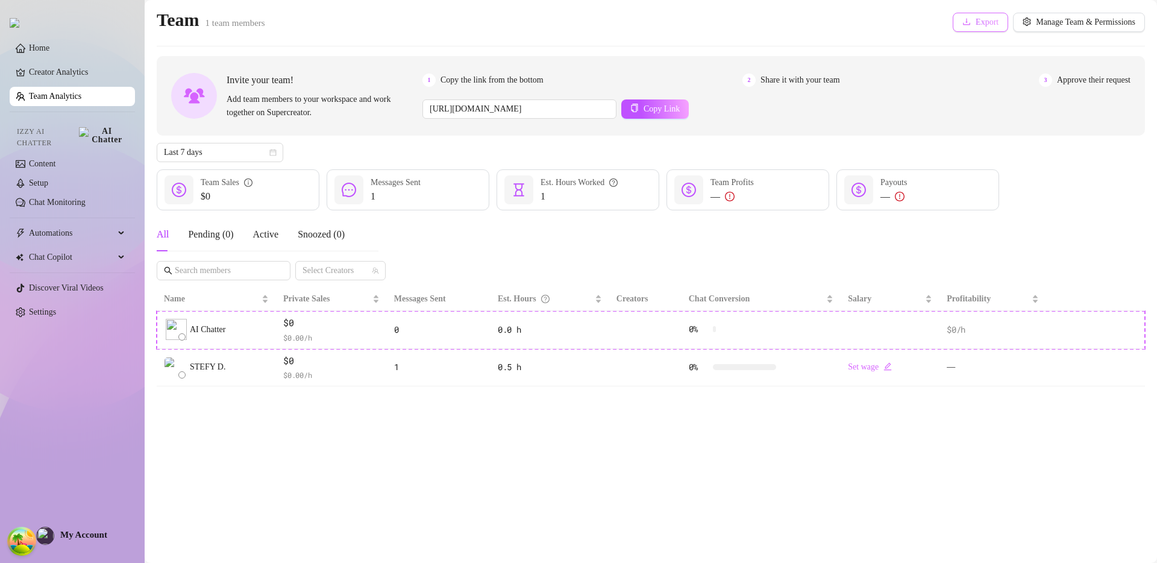
click at [963, 18] on icon "download" at bounding box center [967, 21] width 8 height 8
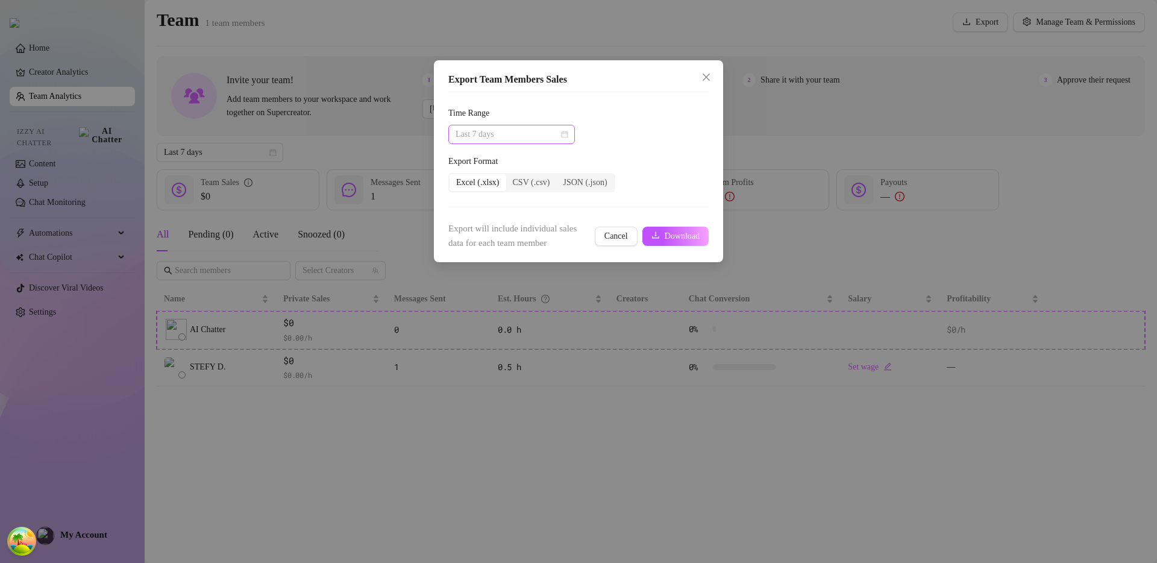
click at [520, 125] on span "Last 7 days" at bounding box center [512, 134] width 112 height 18
click at [502, 216] on div "Last 90 days" at bounding box center [511, 216] width 107 height 13
click at [683, 236] on span "Download" at bounding box center [682, 236] width 35 height 10
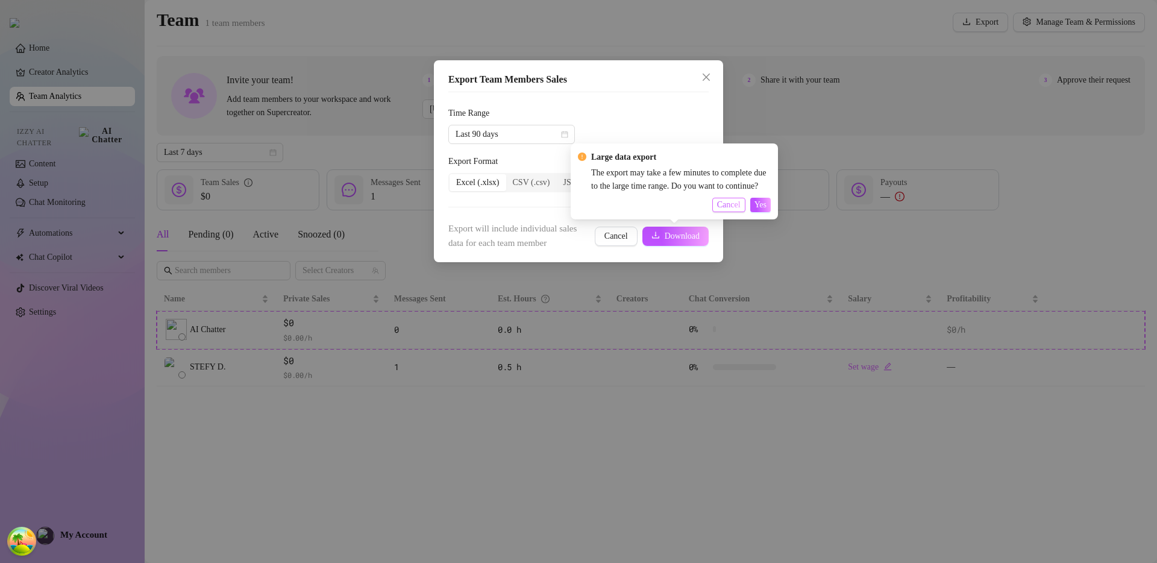
click at [719, 204] on span "Cancel" at bounding box center [729, 205] width 24 height 10
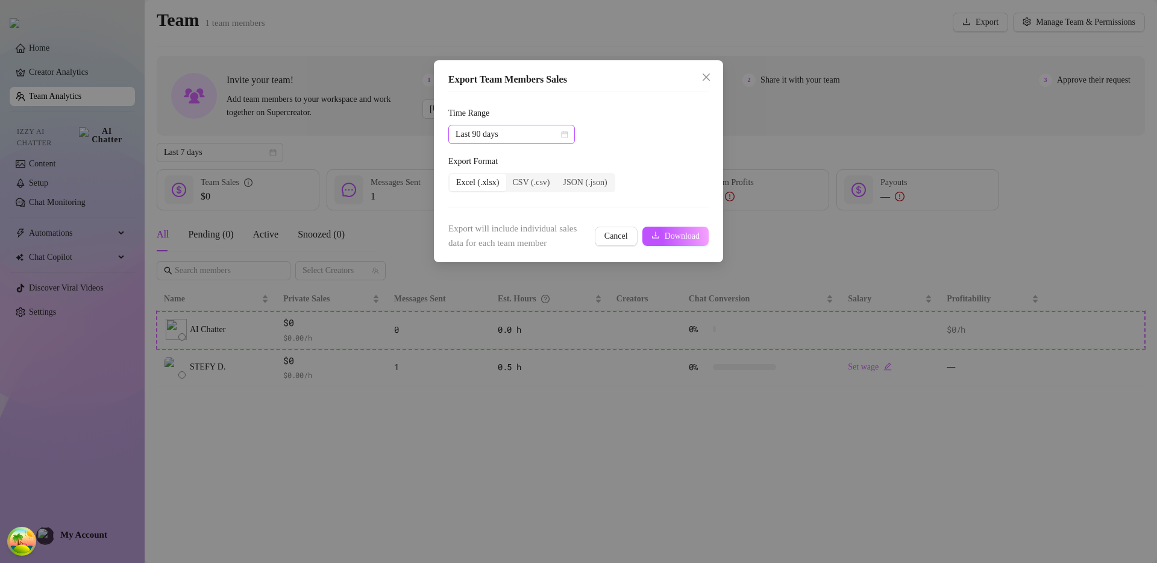
click at [519, 137] on span "Last 90 days" at bounding box center [512, 134] width 112 height 18
click at [504, 174] on div "Last 7 days" at bounding box center [511, 177] width 107 height 13
click at [509, 130] on span "Last 7 days" at bounding box center [512, 134] width 112 height 18
click at [497, 211] on div "Last 90 days" at bounding box center [511, 216] width 107 height 13
click at [659, 156] on div "Export Format" at bounding box center [578, 164] width 260 height 18
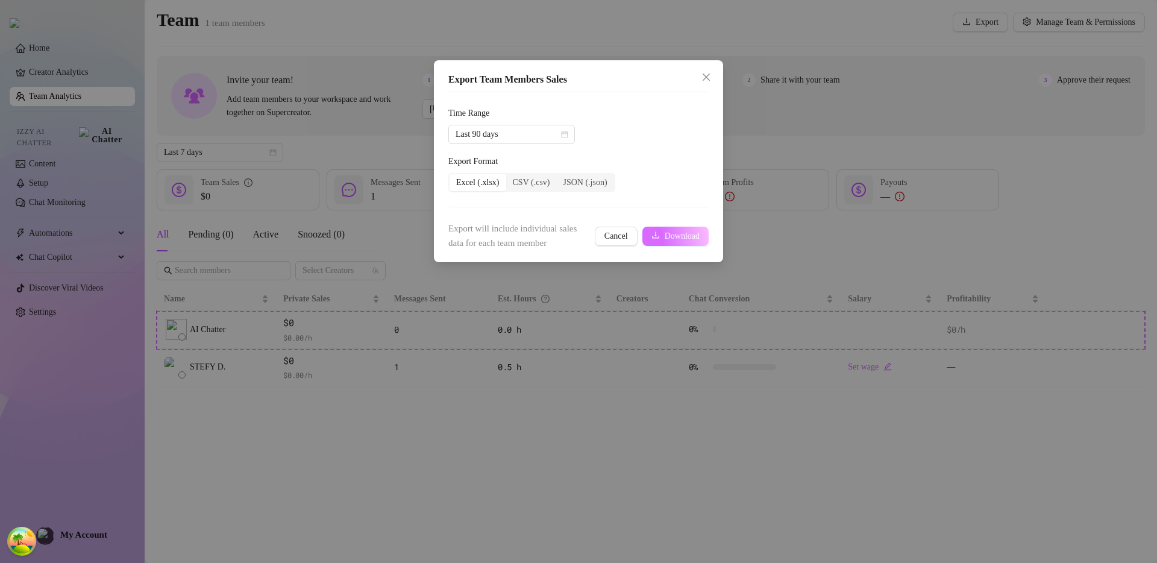
click at [657, 242] on button "Download" at bounding box center [675, 236] width 66 height 19
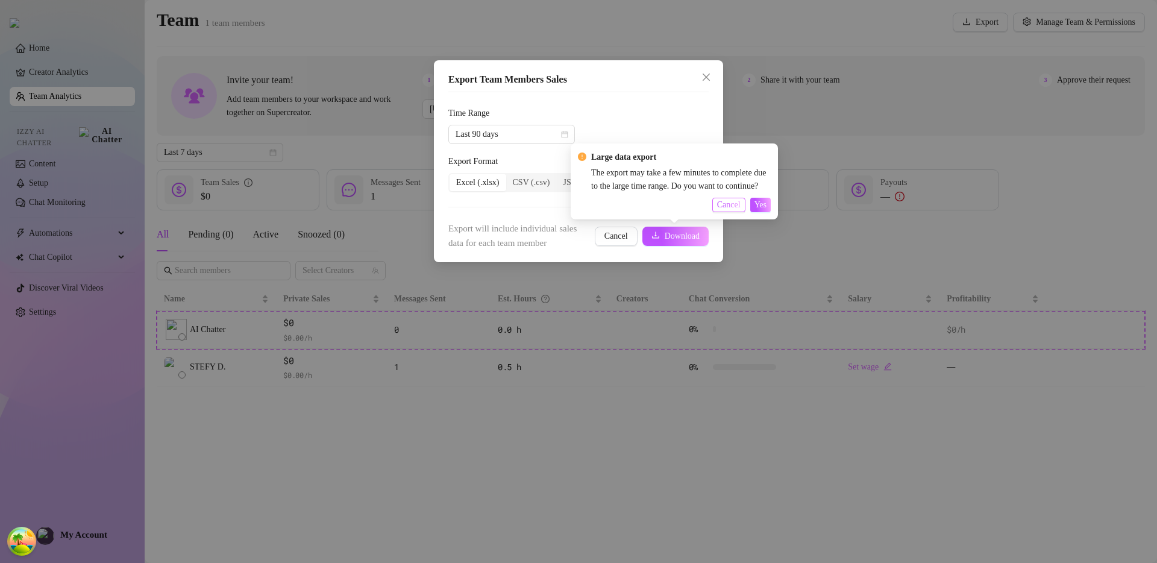
click at [718, 206] on span "Cancel" at bounding box center [729, 205] width 24 height 10
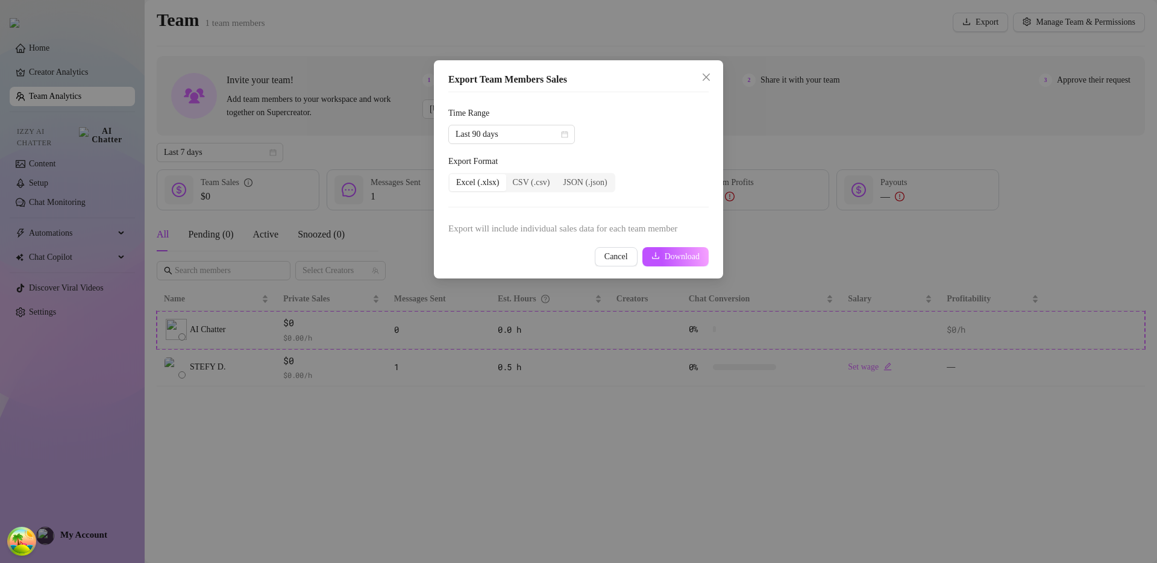
click at [540, 249] on div "Cancel Download" at bounding box center [578, 256] width 260 height 19
click at [708, 78] on icon "close" at bounding box center [707, 77] width 10 height 10
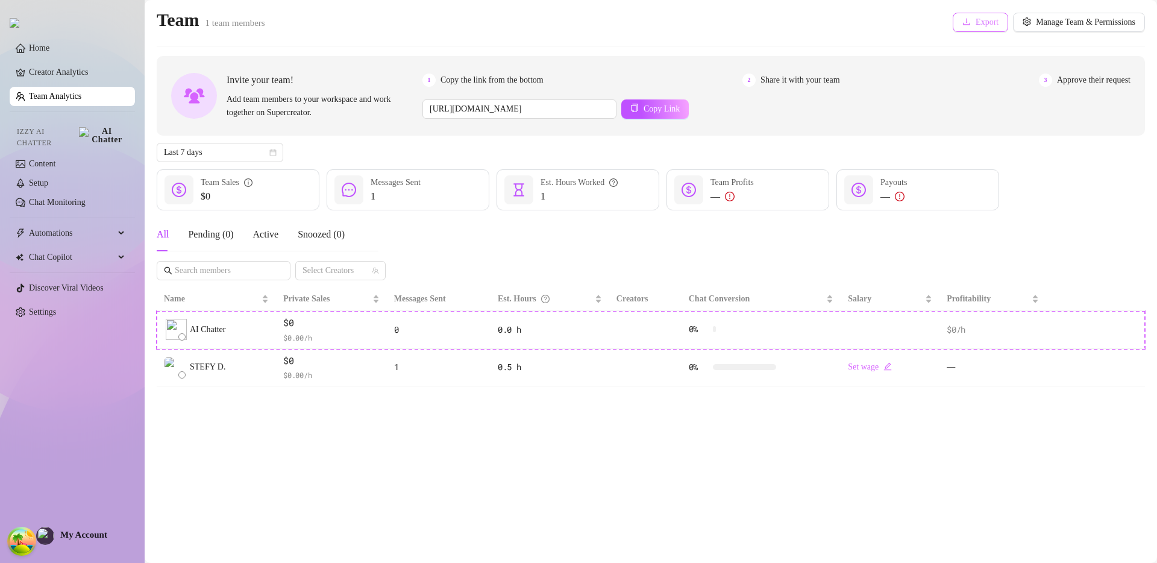
click at [976, 19] on span "Export" at bounding box center [987, 22] width 23 height 10
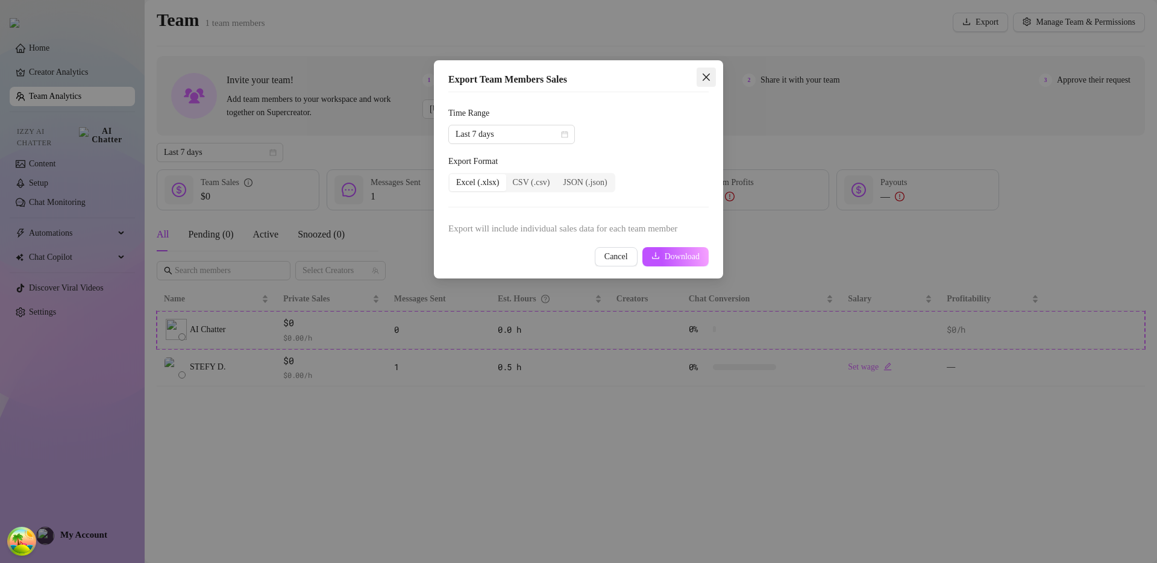
click at [708, 75] on icon "close" at bounding box center [706, 77] width 7 height 7
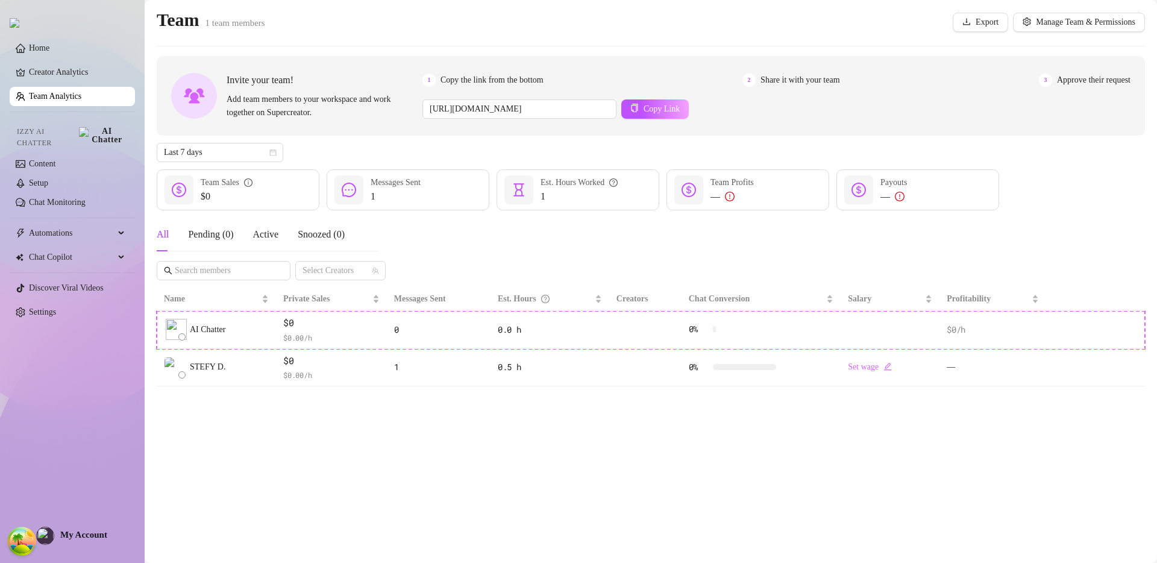
click at [1053, 183] on div "$0 Team Sales 1 Messages Sent 1 Est. Hours Worked — Team Profits — Payouts" at bounding box center [651, 189] width 988 height 41
click at [647, 421] on main "Team 1 team members Export Manage Team & Permissions Invite your team! Add team…" at bounding box center [651, 281] width 1013 height 563
click at [559, 453] on main "Team 1 team members Export Manage Team & Permissions Invite your team! Add team…" at bounding box center [651, 281] width 1013 height 563
click at [56, 308] on link "Settings" at bounding box center [42, 311] width 27 height 9
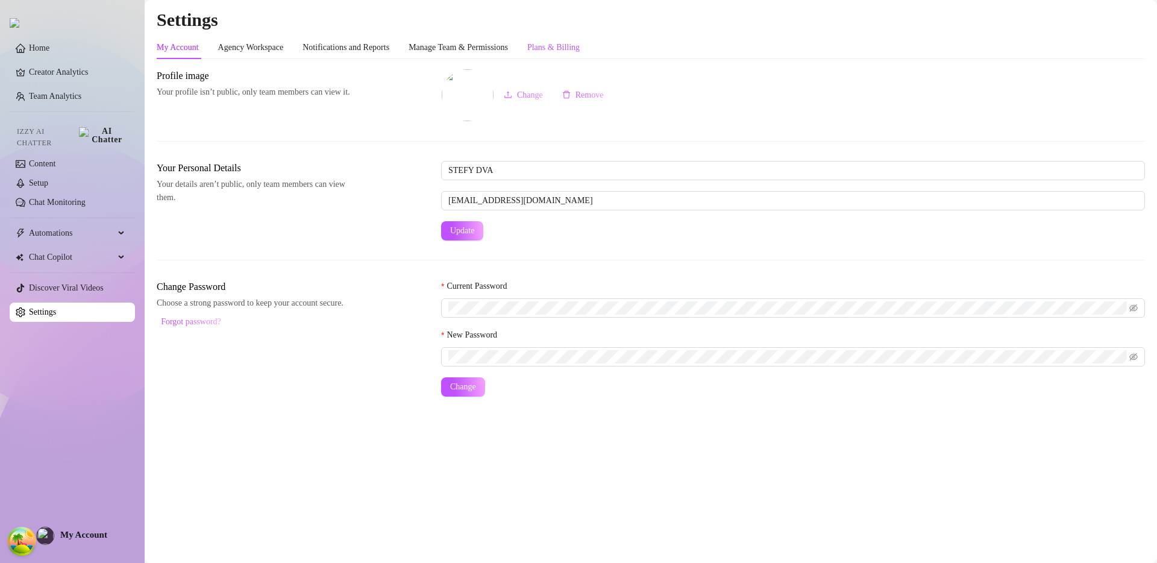
click at [574, 49] on div "Plans & Billing" at bounding box center [553, 47] width 52 height 13
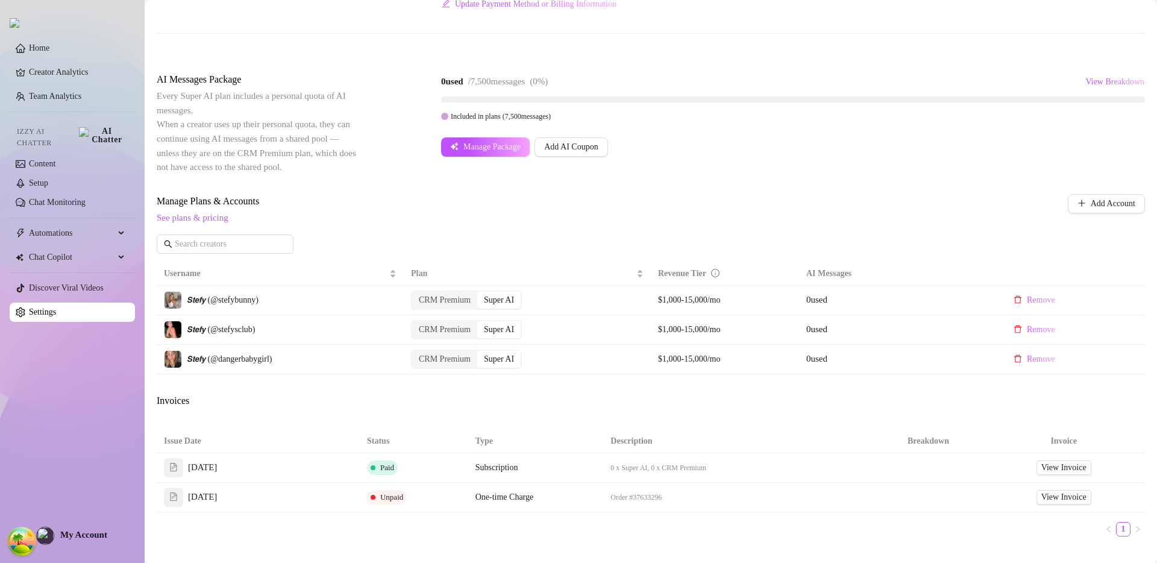
scroll to position [198, 0]
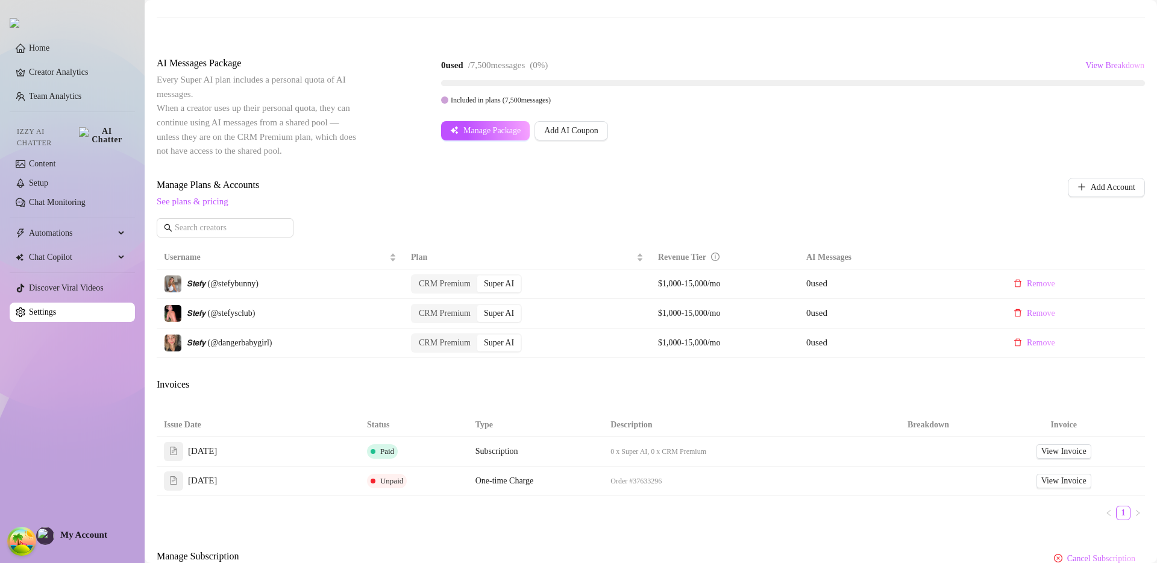
click at [570, 225] on div "Manage Plans & Accounts See plans & pricing Add Account" at bounding box center [651, 212] width 988 height 69
click at [1098, 67] on span "View Breakdown" at bounding box center [1114, 66] width 59 height 10
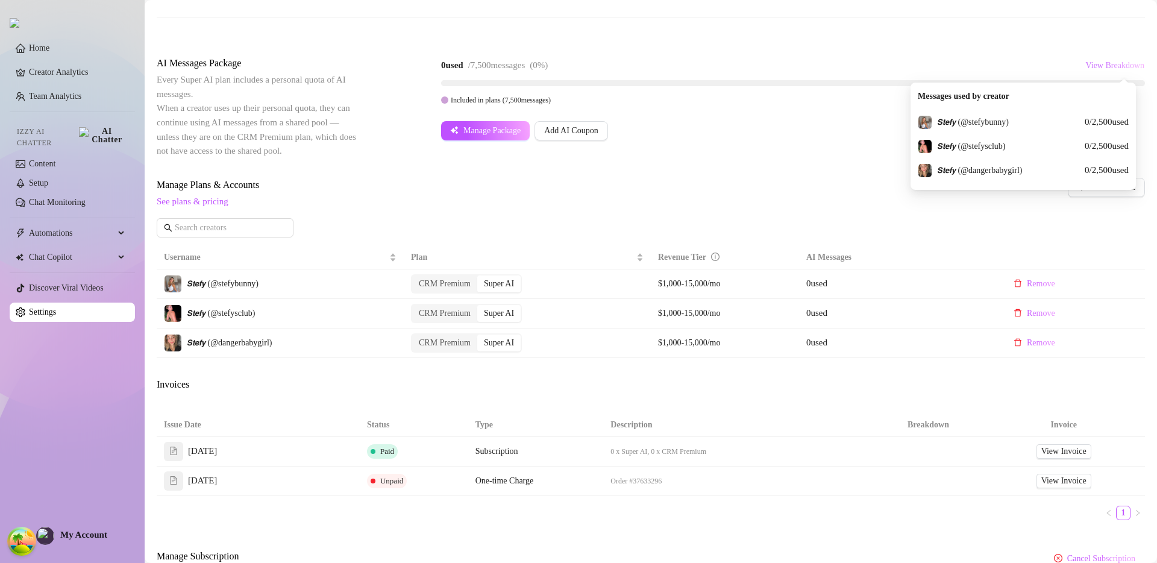
click at [1098, 64] on span "View Breakdown" at bounding box center [1114, 66] width 59 height 10
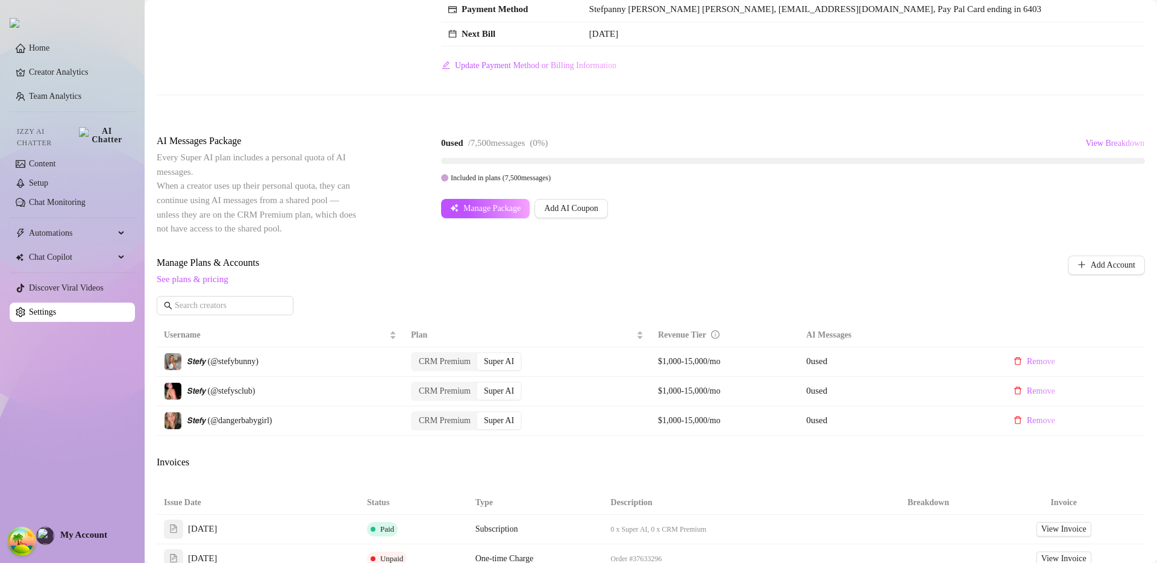
scroll to position [278, 0]
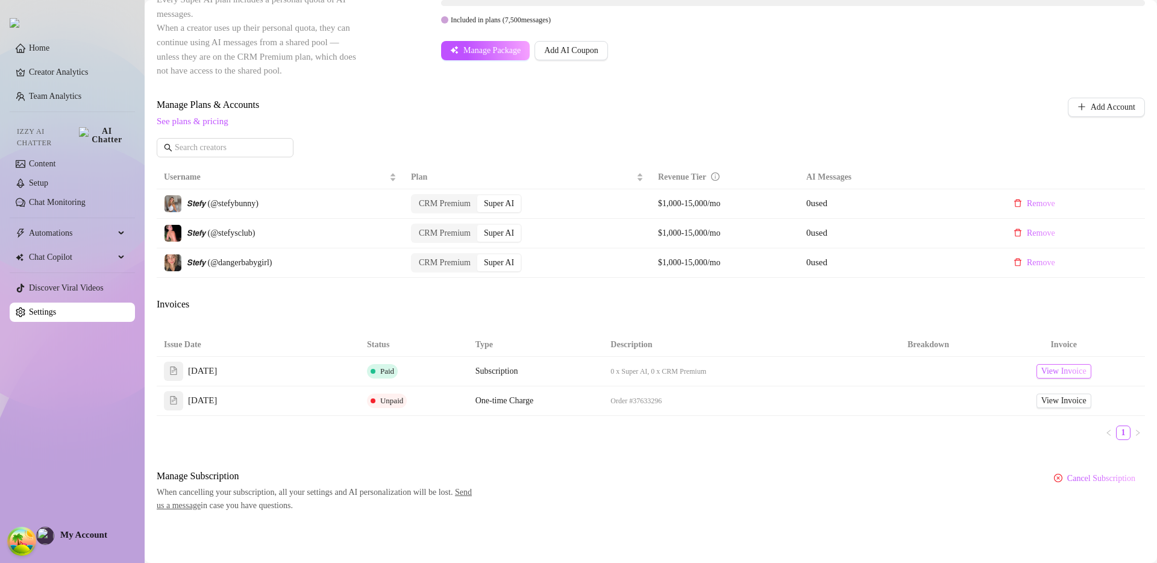
click at [1044, 368] on span "View Invoice" at bounding box center [1063, 371] width 45 height 13
click at [743, 460] on div "Billing Overview Creator Plans 3 x Super AI, 0 x CRM Premium AI Message Package…" at bounding box center [651, 151] width 988 height 721
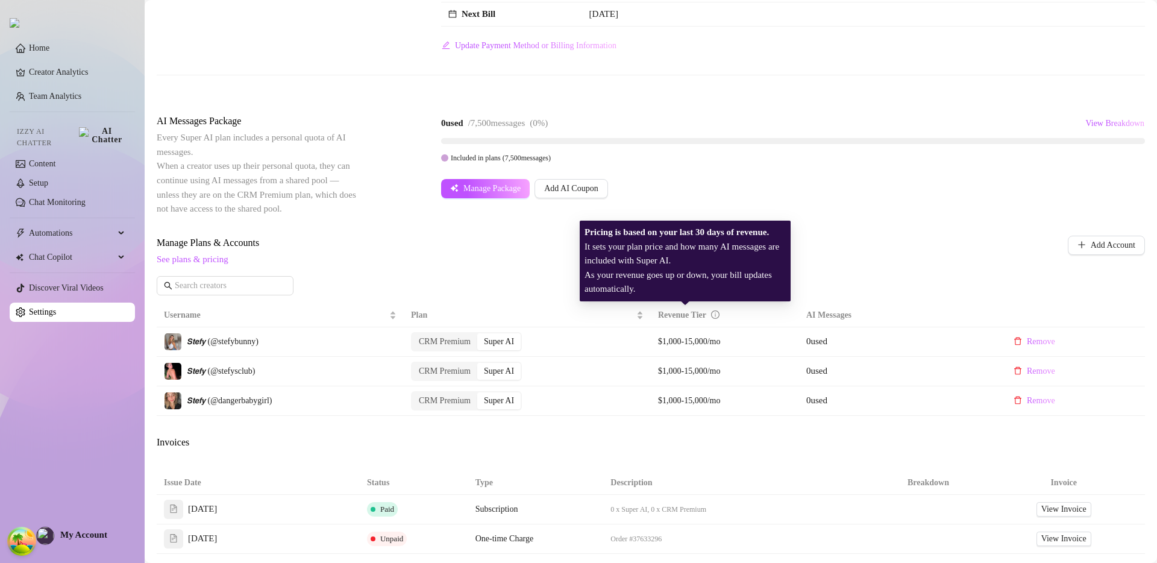
scroll to position [173, 0]
